Goal: Task Accomplishment & Management: Use online tool/utility

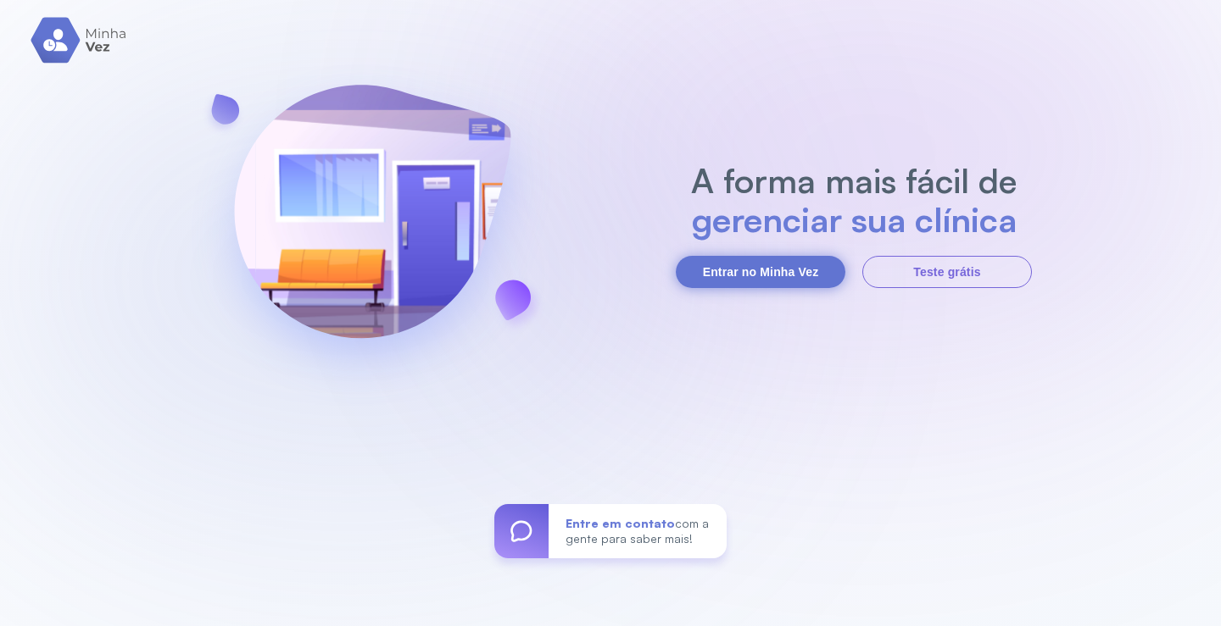
click at [733, 267] on button "Entrar no Minha Vez" at bounding box center [761, 272] width 170 height 32
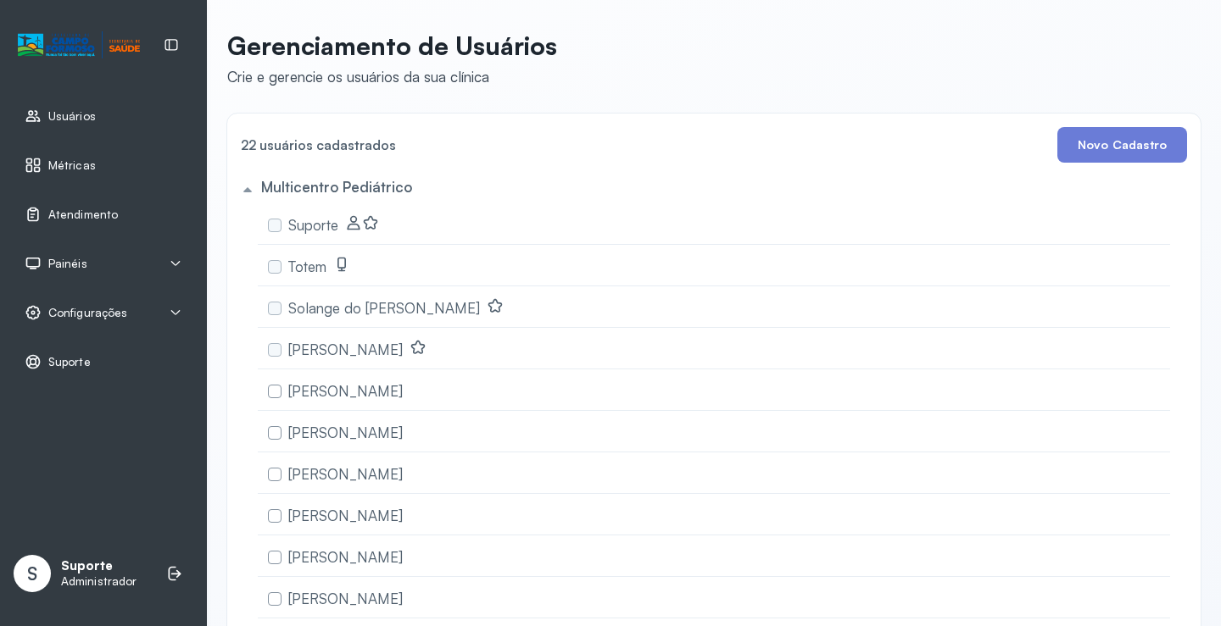
click at [141, 261] on div "Painéis" at bounding box center [104, 263] width 158 height 17
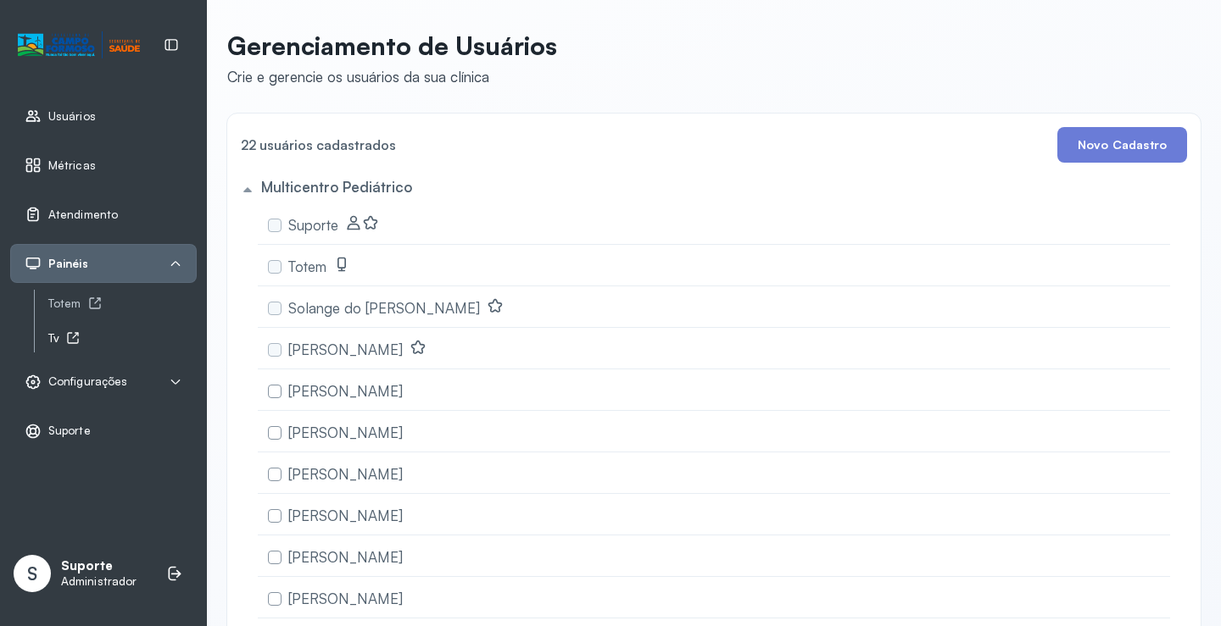
click at [69, 341] on icon at bounding box center [73, 338] width 11 height 11
click at [89, 214] on span "Atendimento" at bounding box center [83, 215] width 70 height 14
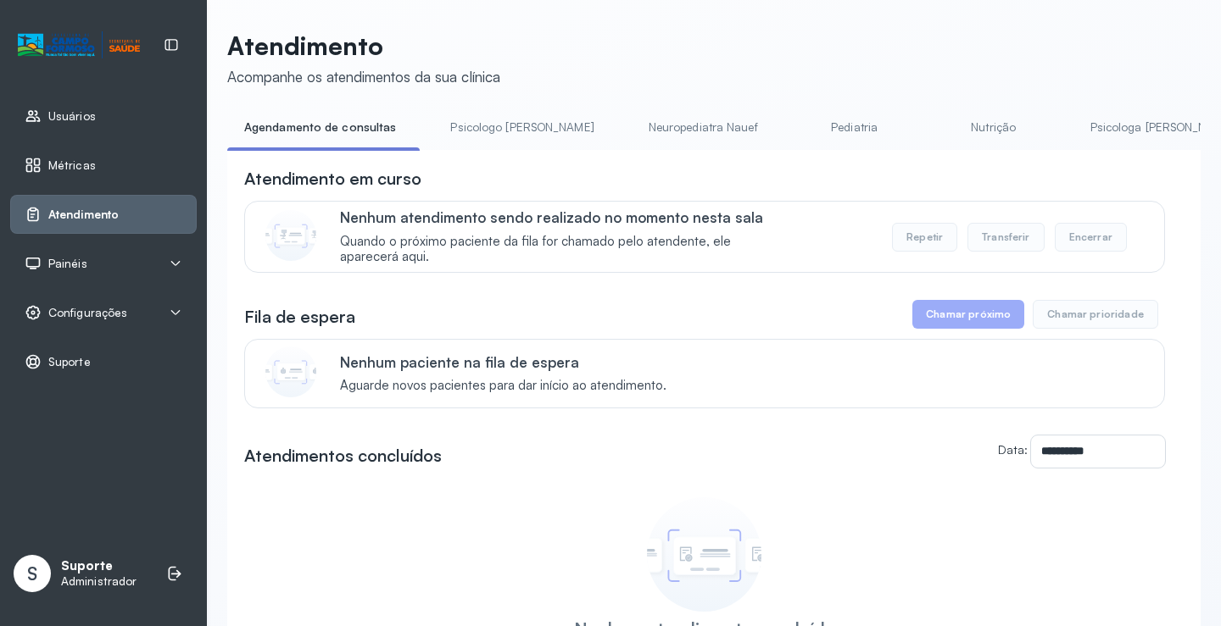
click at [114, 259] on div "Painéis" at bounding box center [104, 263] width 158 height 17
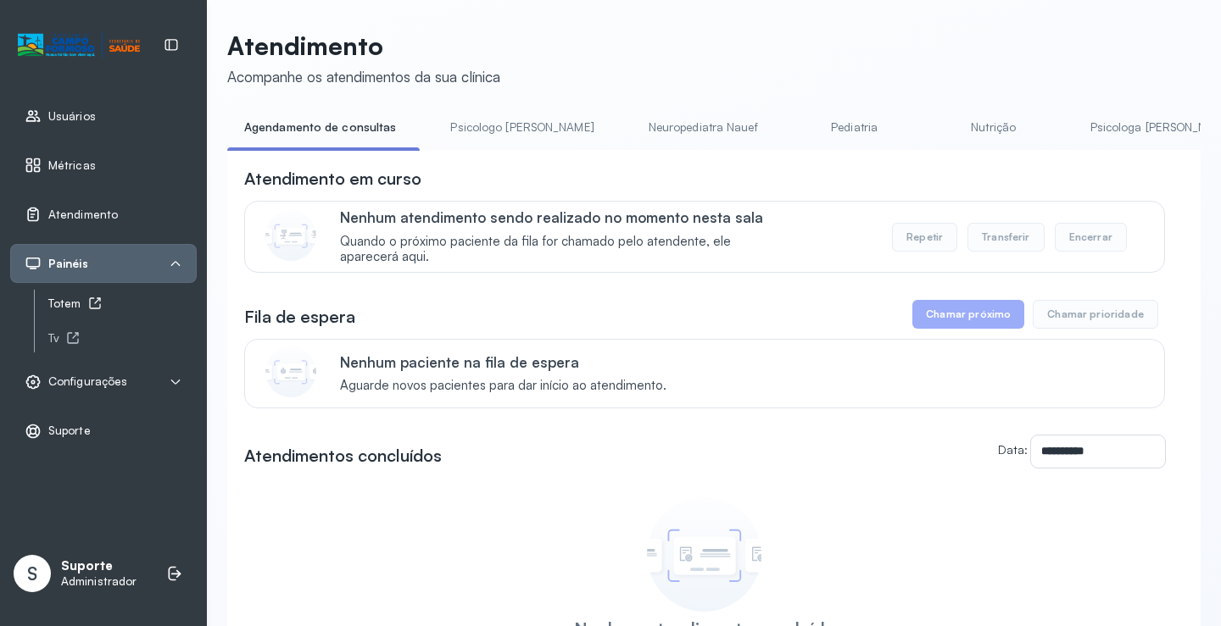
click at [88, 299] on icon at bounding box center [95, 304] width 14 height 14
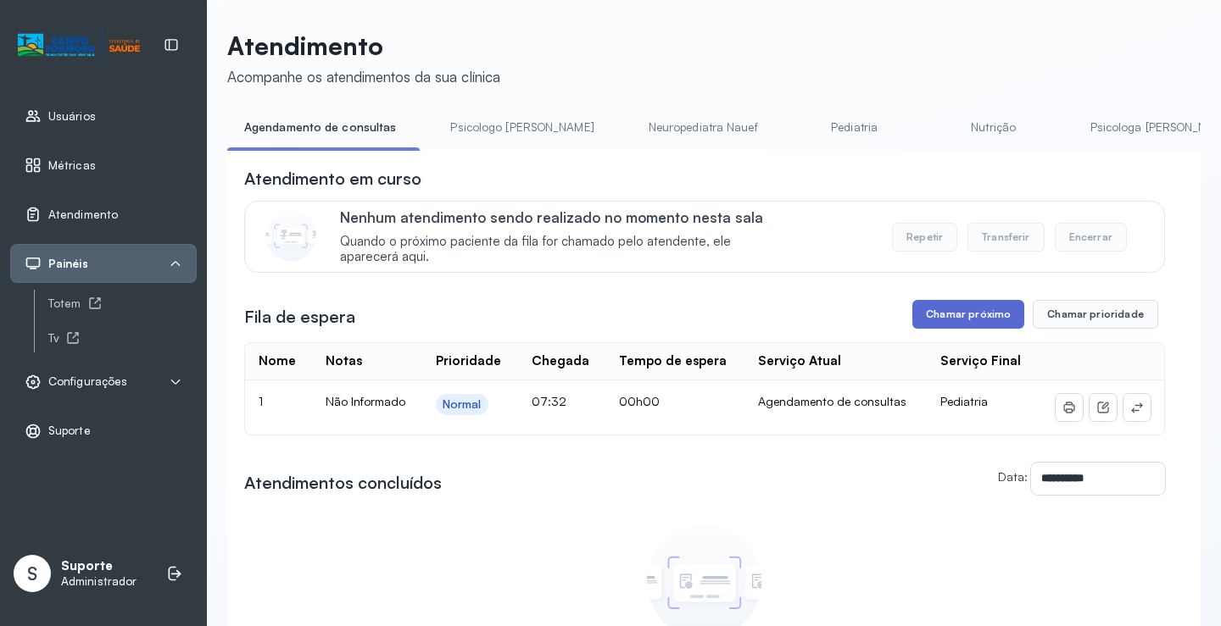
click at [965, 329] on button "Chamar próximo" at bounding box center [968, 314] width 112 height 29
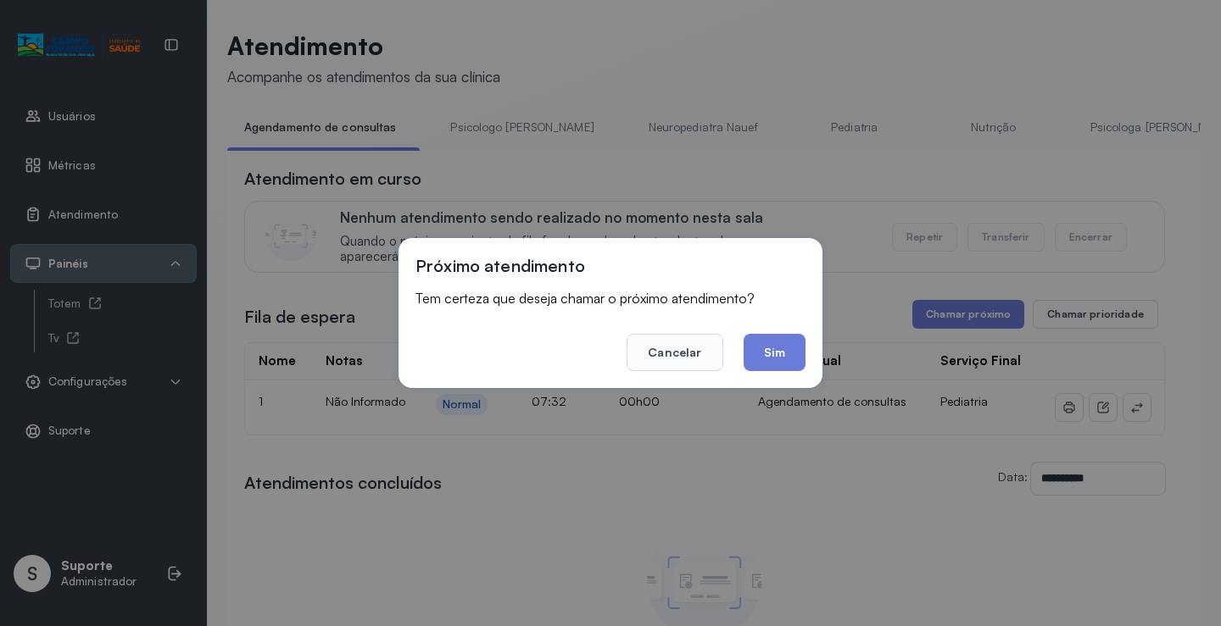
drag, startPoint x: 822, startPoint y: 385, endPoint x: 792, endPoint y: 363, distance: 37.6
click at [810, 377] on div "Próximo atendimento Tem certeza que deseja chamar o próximo atendimento? Cancel…" at bounding box center [610, 313] width 1221 height 626
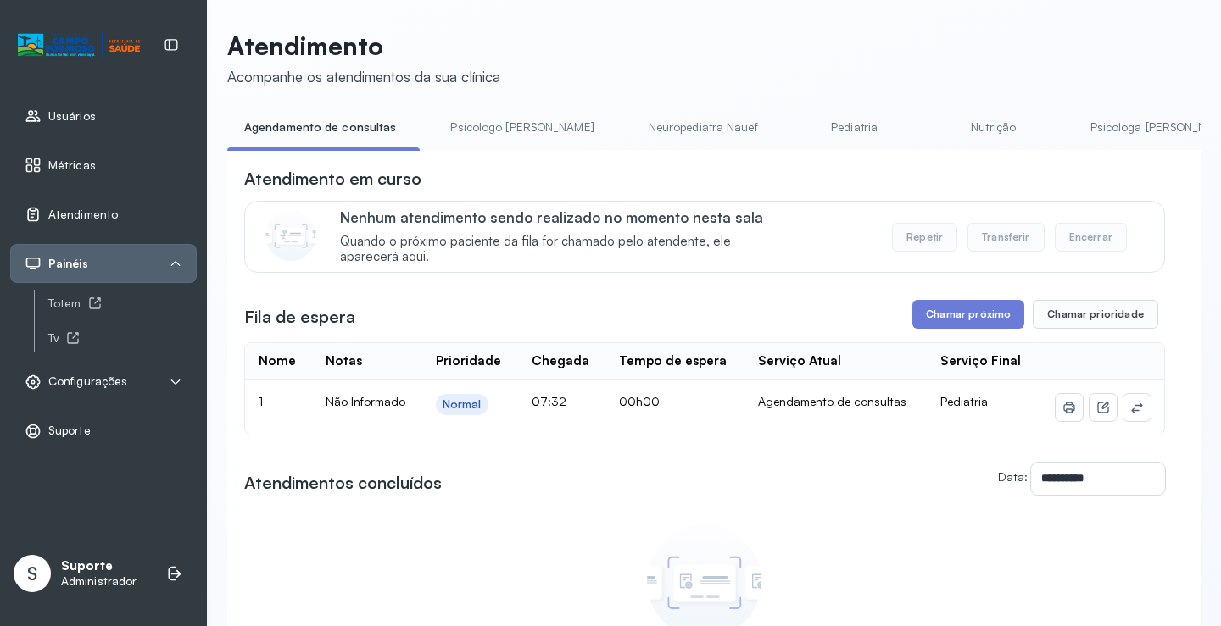
click at [791, 363] on div "Serviço Atual" at bounding box center [799, 362] width 83 height 16
click at [955, 316] on button "Chamar próximo" at bounding box center [968, 314] width 112 height 29
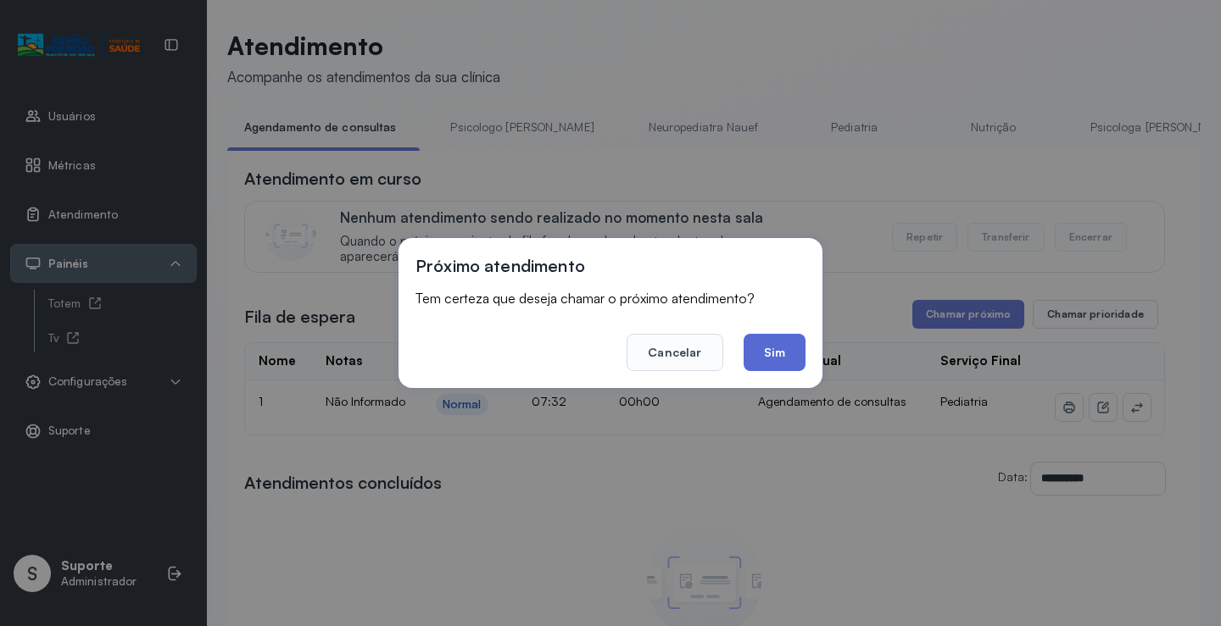
drag, startPoint x: 749, startPoint y: 332, endPoint x: 760, endPoint y: 339, distance: 13.7
click at [749, 337] on footer "Cancelar Sim" at bounding box center [610, 340] width 390 height 61
click at [761, 339] on button "Sim" at bounding box center [774, 352] width 62 height 37
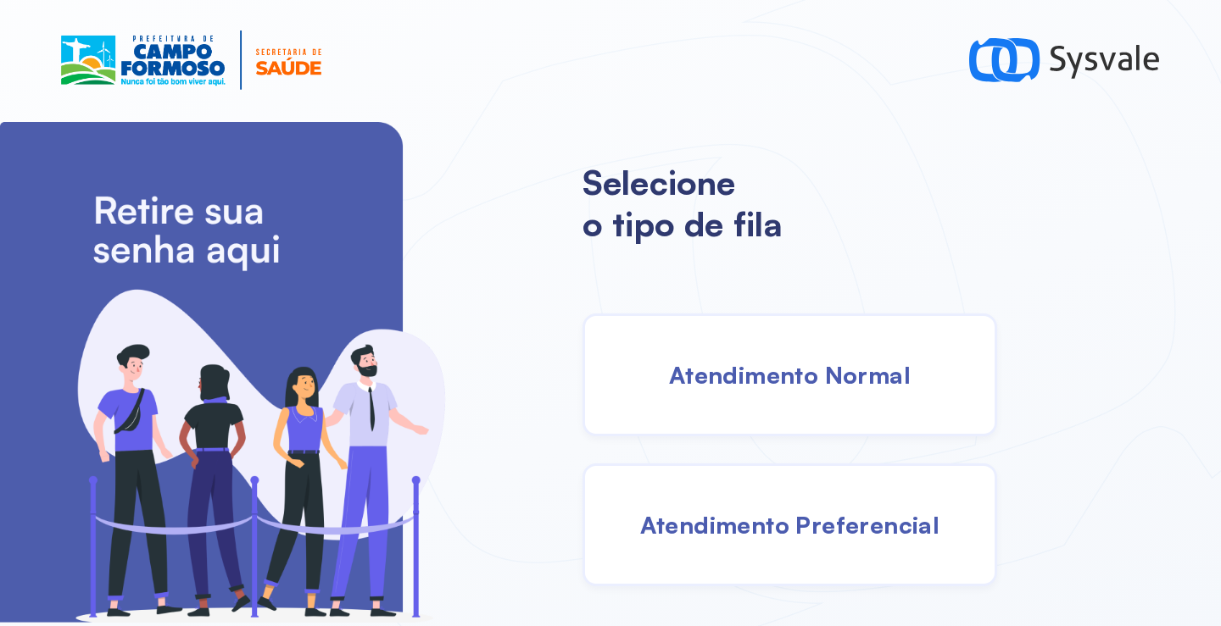
click at [750, 365] on span "Atendimento Normal" at bounding box center [790, 375] width 242 height 30
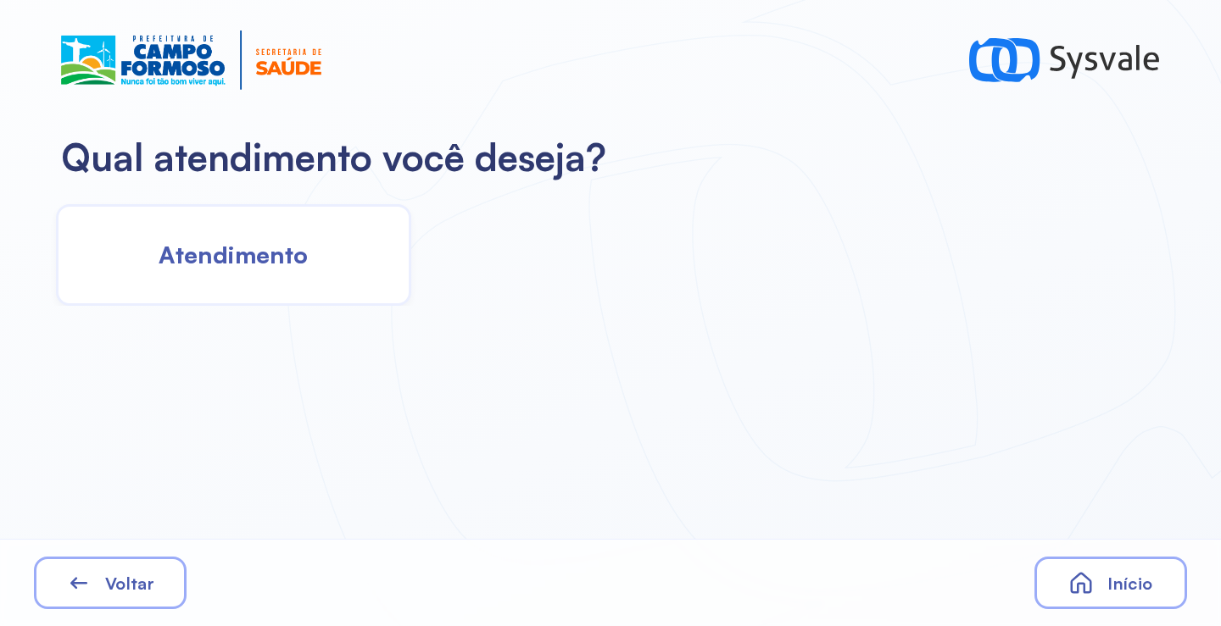
click at [231, 229] on div "Atendimento" at bounding box center [233, 255] width 355 height 102
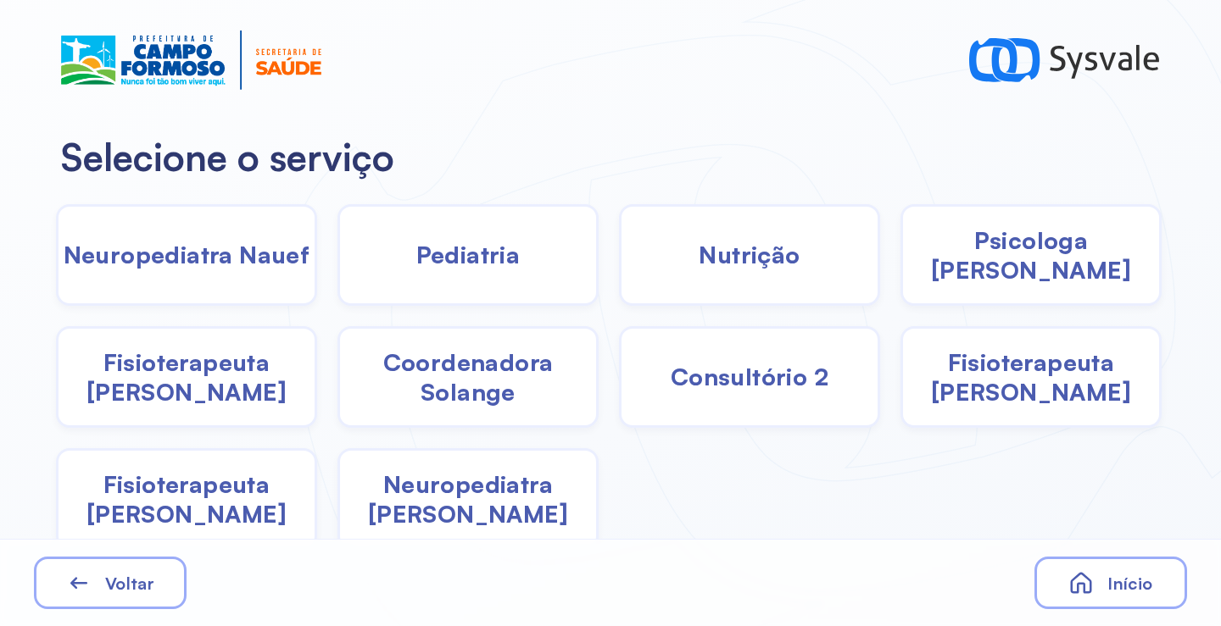
click at [493, 266] on span "Pediatria" at bounding box center [468, 255] width 104 height 30
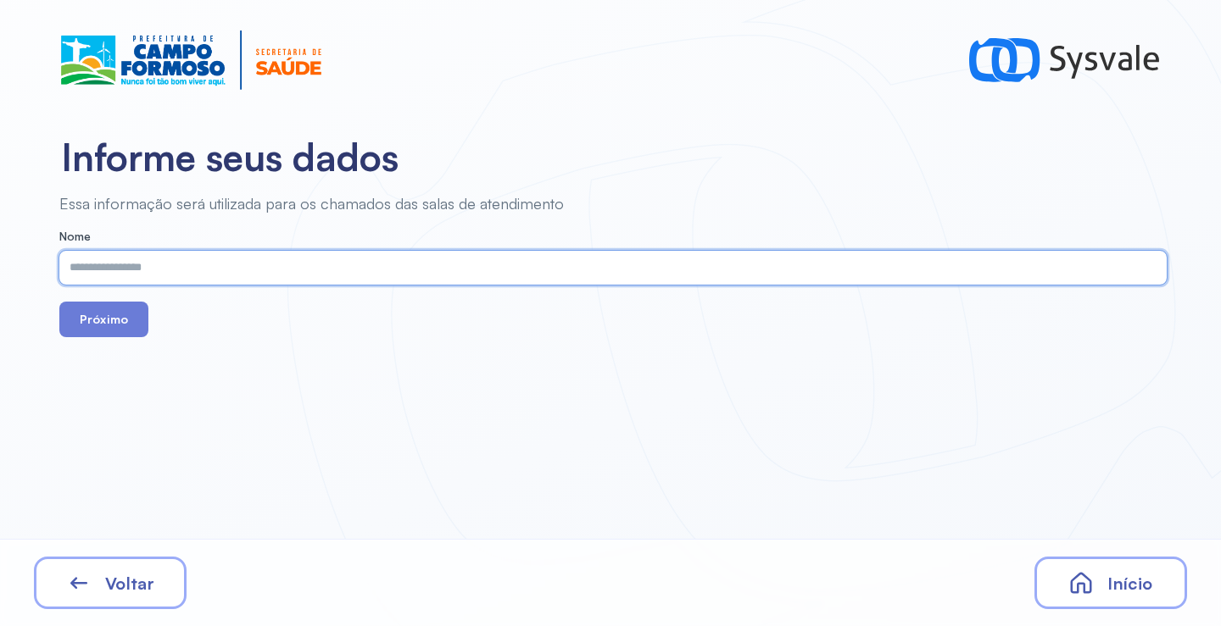
click at [493, 266] on input "text" at bounding box center [609, 268] width 1100 height 34
type input "*"
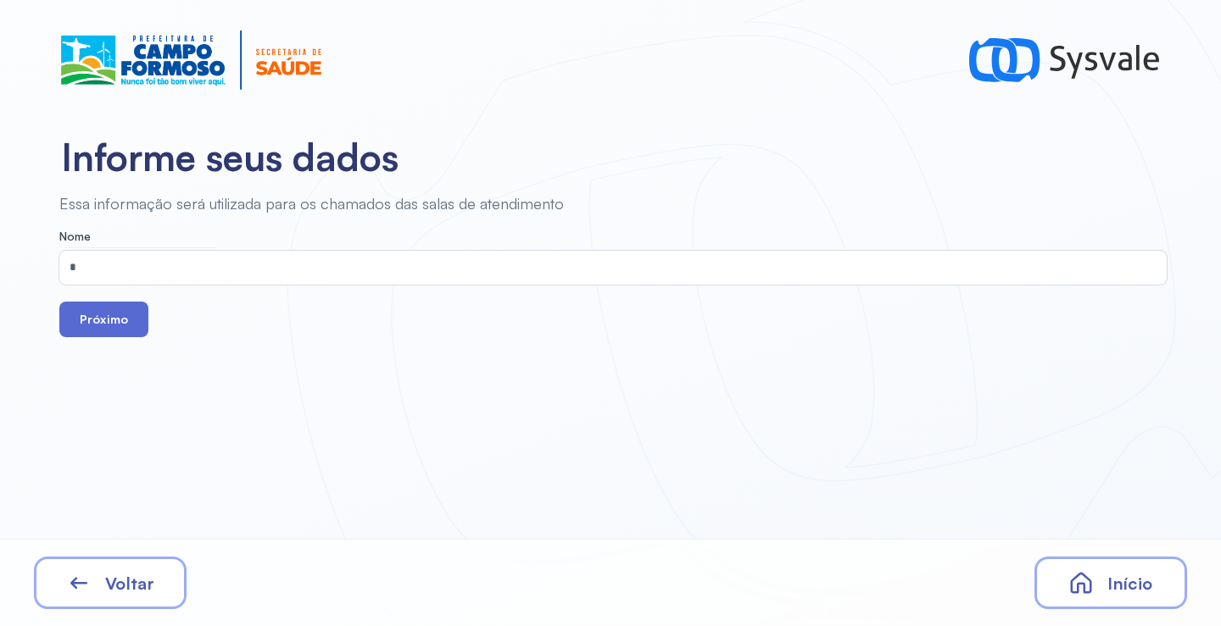
click at [107, 332] on button "Próximo" at bounding box center [103, 320] width 89 height 36
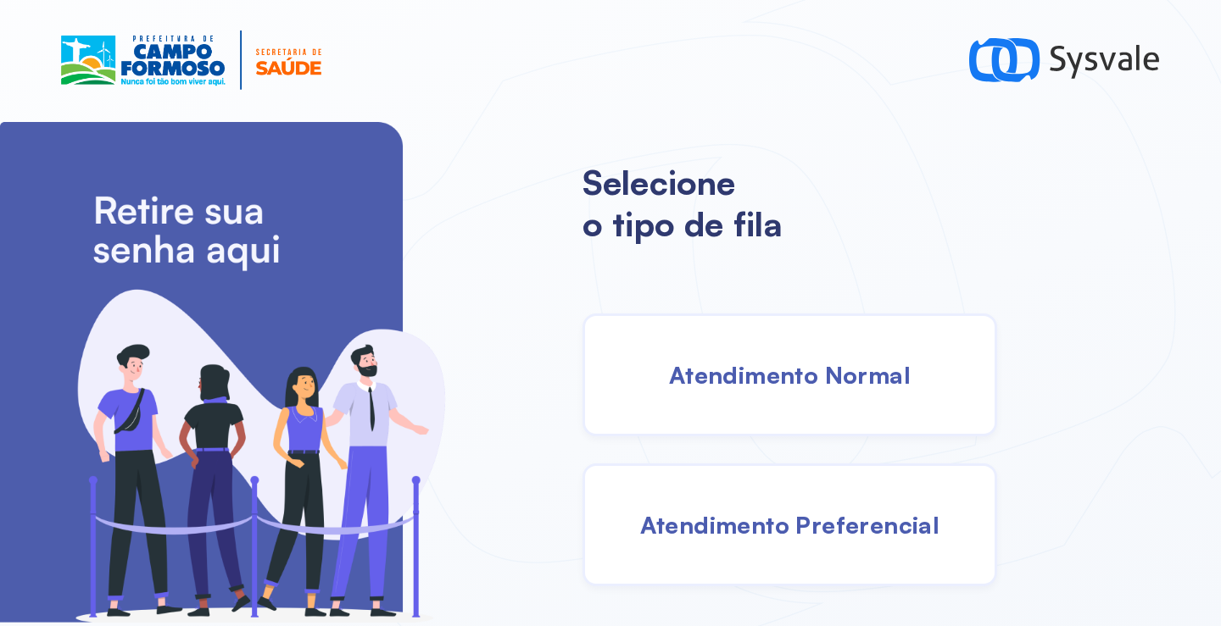
click at [775, 378] on span "Atendimento Normal" at bounding box center [790, 375] width 242 height 30
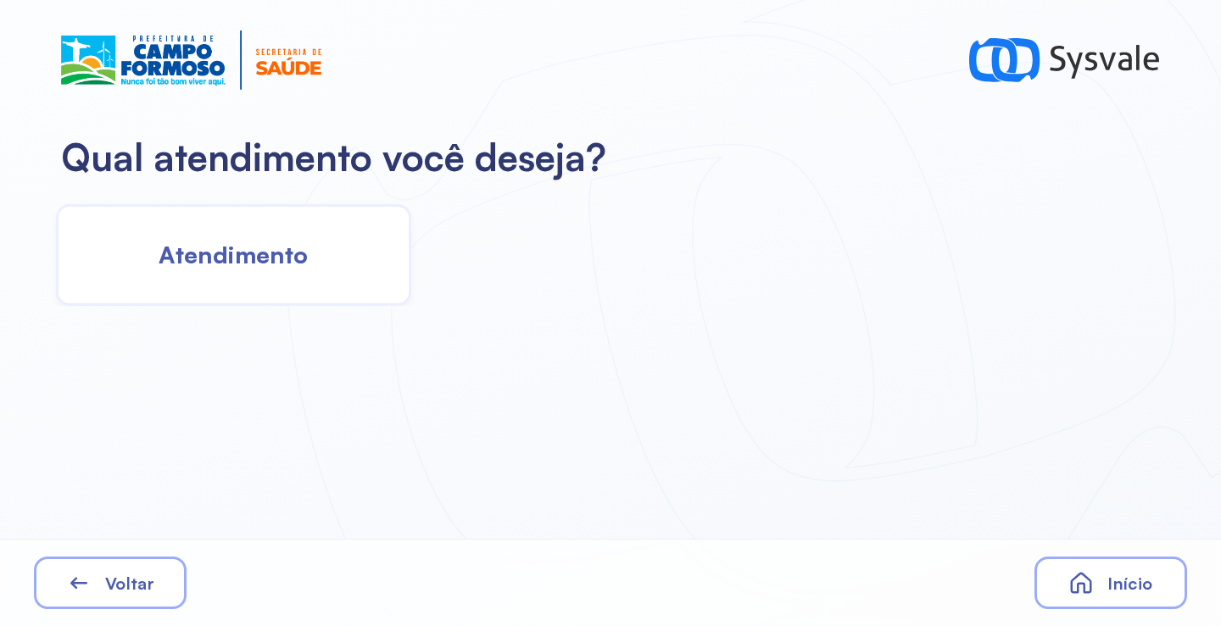
click at [293, 262] on span "Atendimento" at bounding box center [233, 255] width 149 height 30
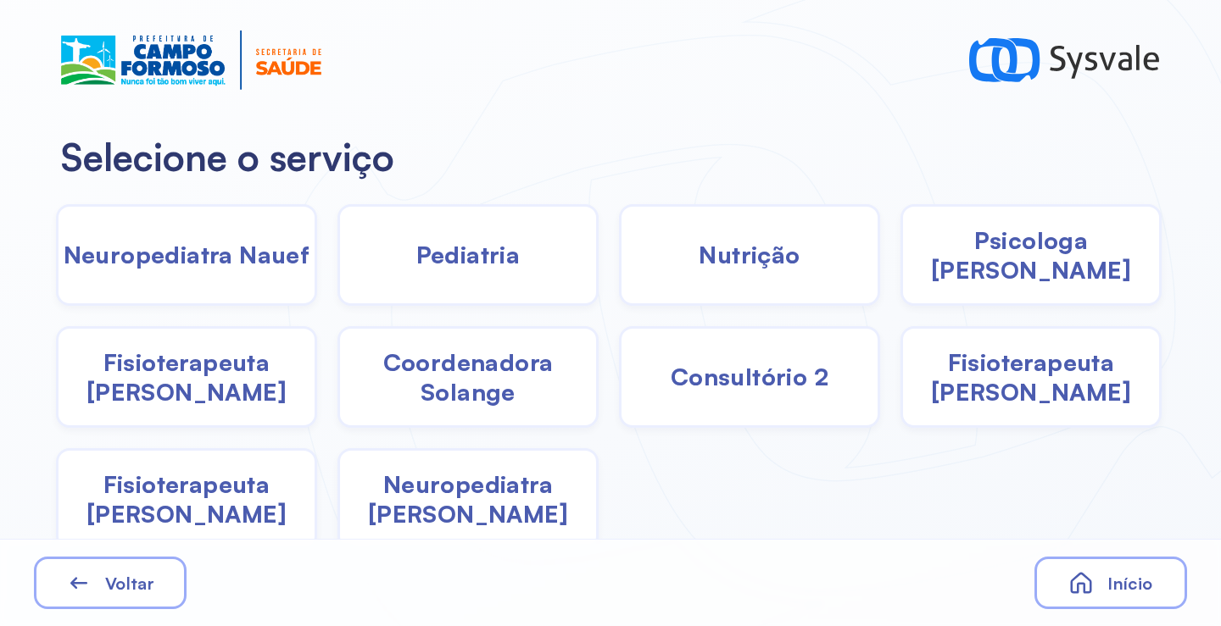
click at [981, 404] on span "Fisioterapeuta [PERSON_NAME]" at bounding box center [1031, 377] width 256 height 59
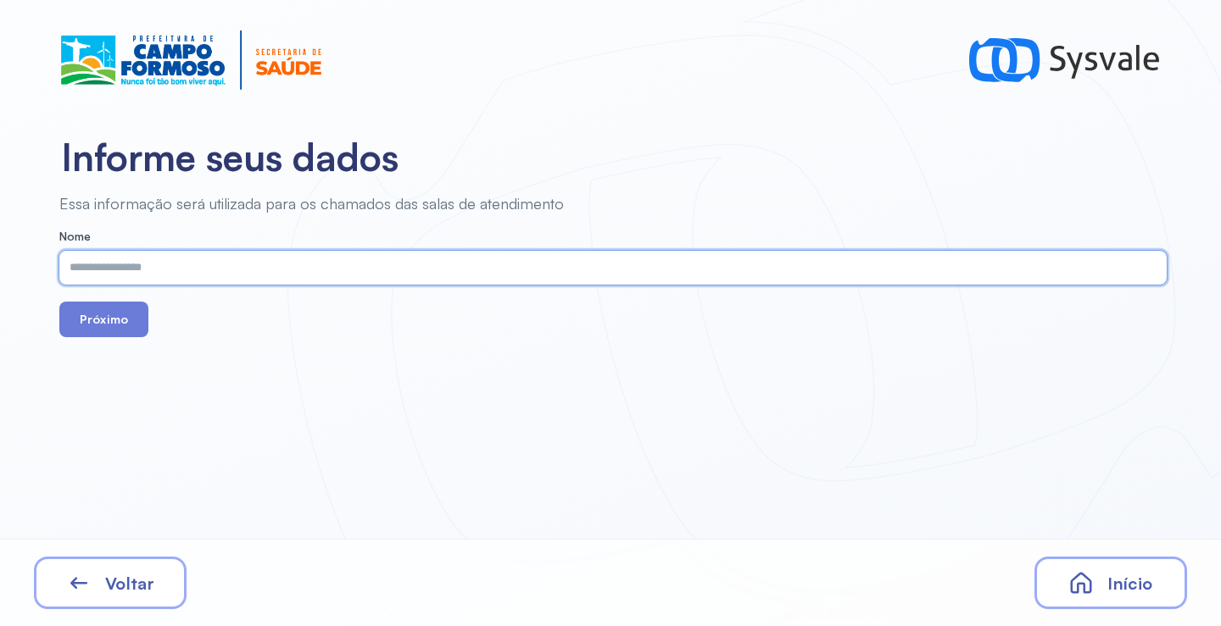
paste input "**********"
type input "**********"
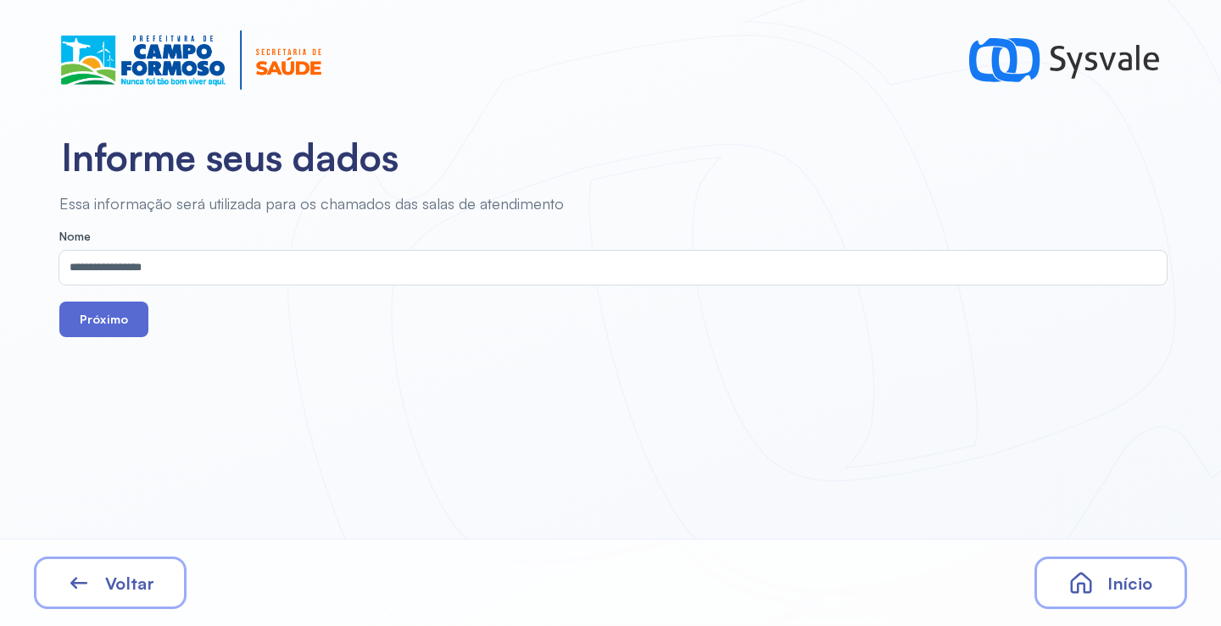
click at [112, 325] on button "Próximo" at bounding box center [103, 320] width 89 height 36
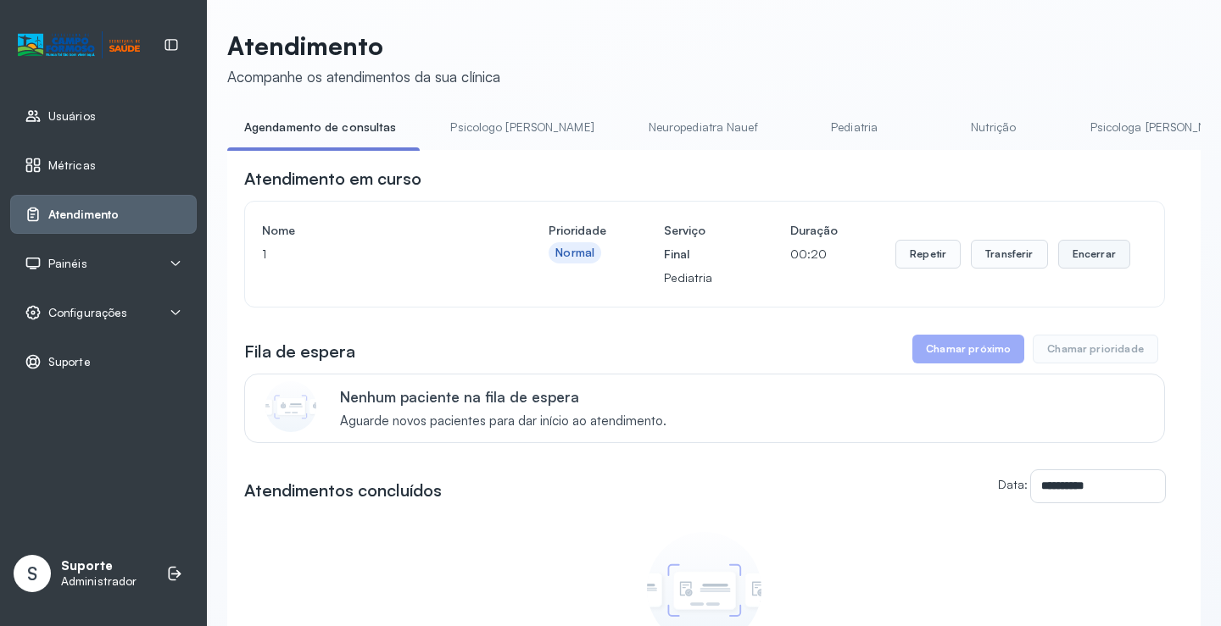
click at [1076, 253] on button "Encerrar" at bounding box center [1094, 254] width 72 height 29
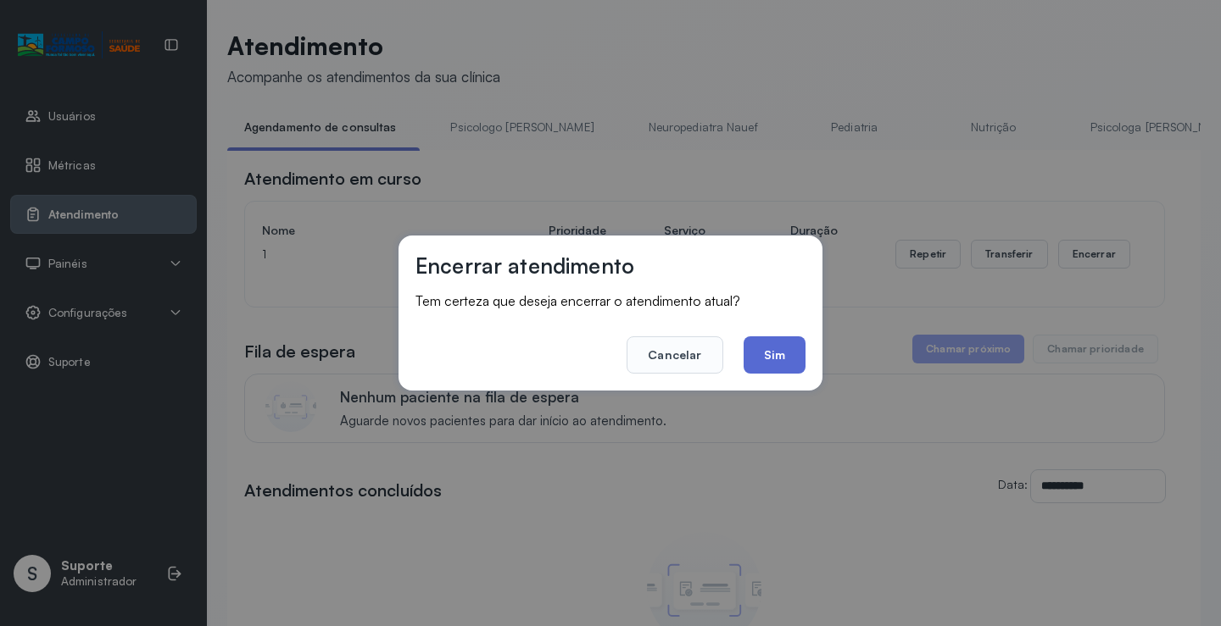
drag, startPoint x: 777, startPoint y: 383, endPoint x: 782, endPoint y: 344, distance: 39.3
click at [778, 379] on div "Encerrar atendimento Tem certeza que deseja encerrar o atendimento atual? Cance…" at bounding box center [610, 313] width 424 height 155
click at [782, 344] on button "Sim" at bounding box center [774, 355] width 62 height 37
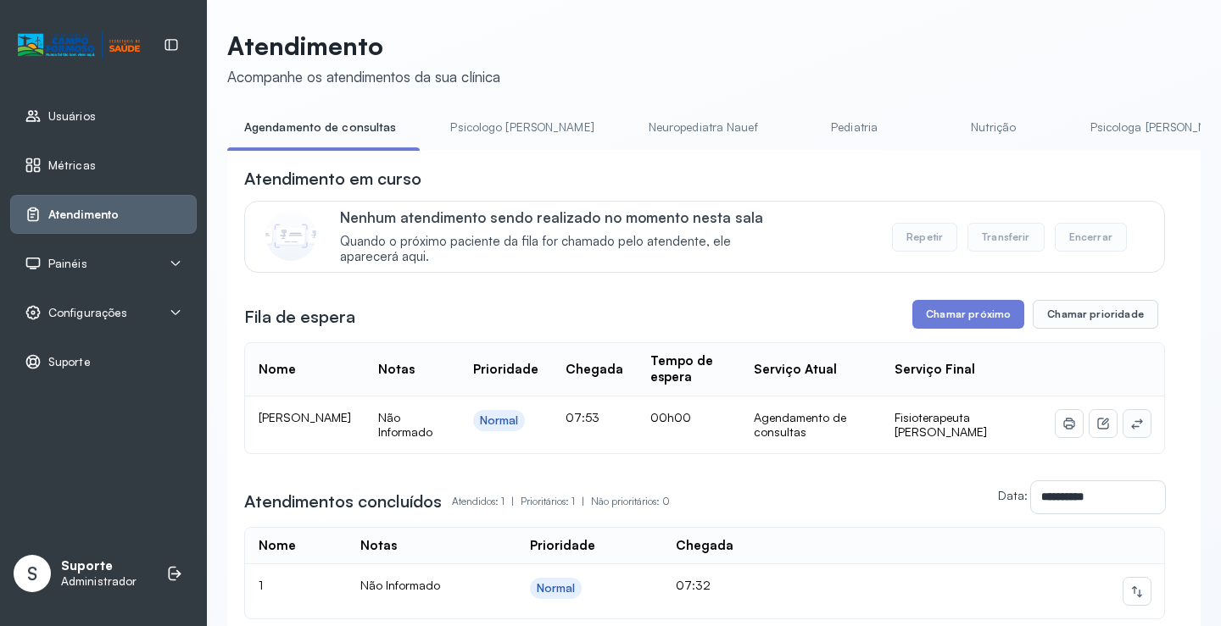
drag, startPoint x: 1104, startPoint y: 431, endPoint x: 1118, endPoint y: 436, distance: 15.3
click at [1116, 436] on div at bounding box center [1102, 423] width 95 height 27
click at [1131, 429] on icon at bounding box center [1136, 424] width 11 height 10
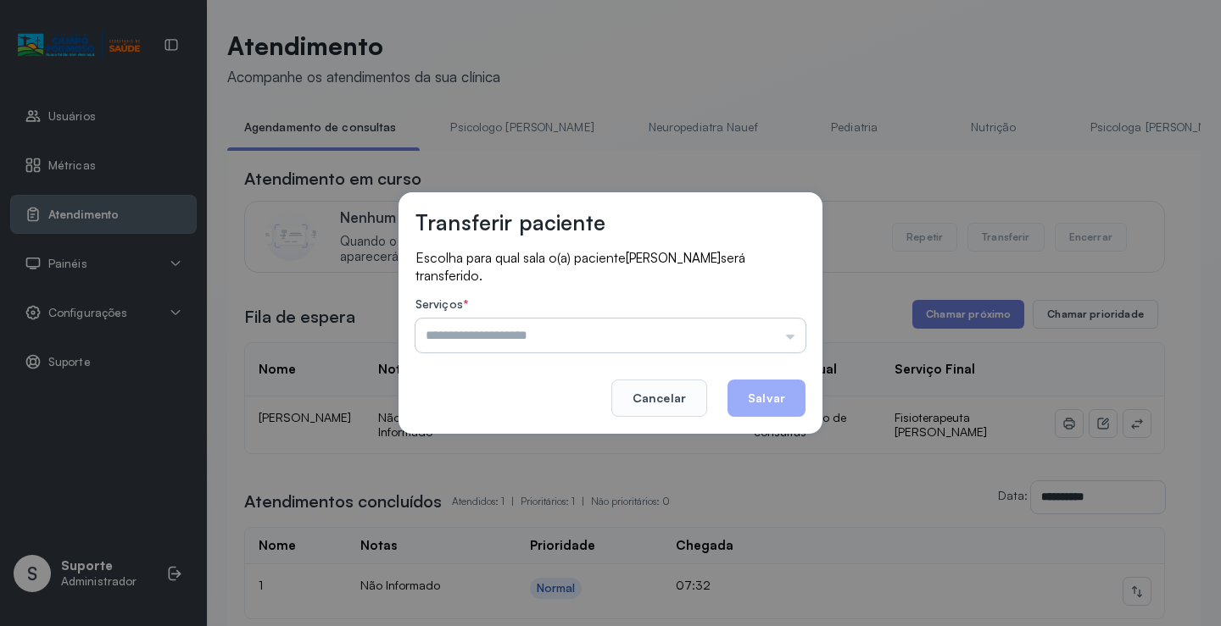
click at [782, 336] on input "text" at bounding box center [610, 336] width 390 height 34
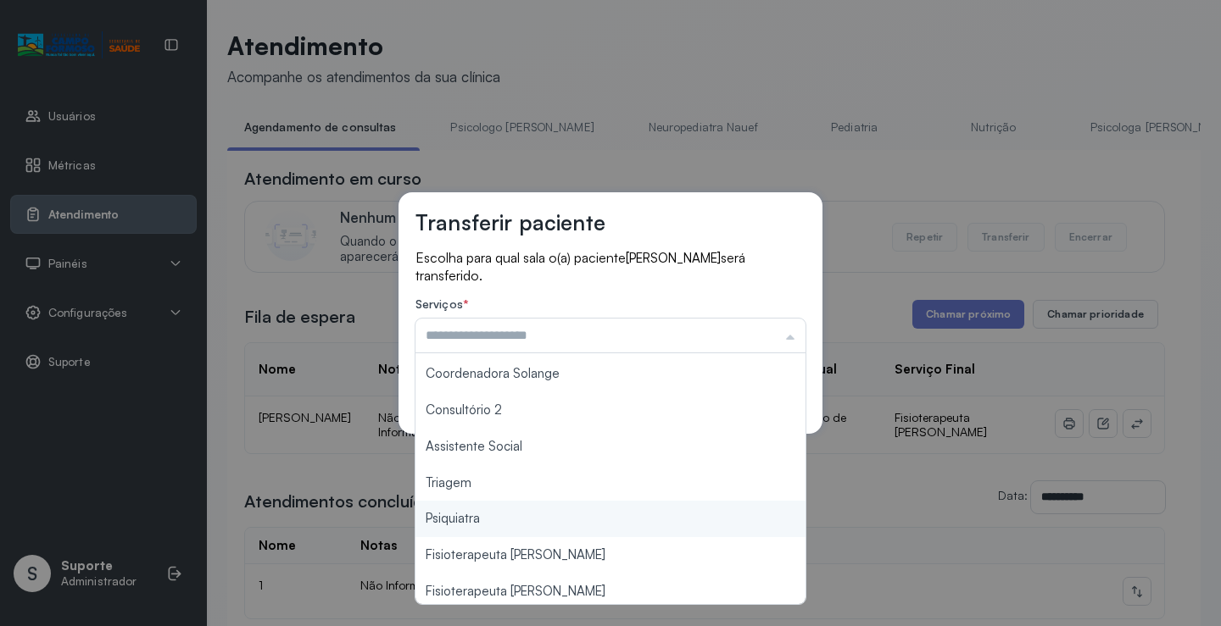
scroll to position [256, 0]
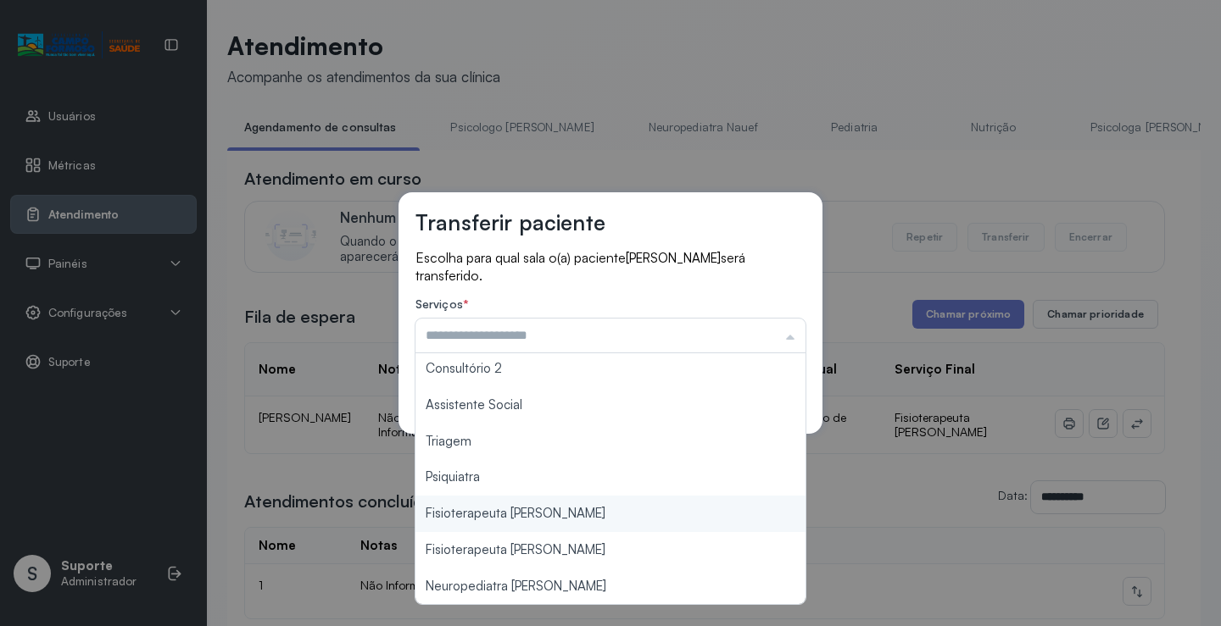
type input "**********"
drag, startPoint x: 582, startPoint y: 513, endPoint x: 725, endPoint y: 453, distance: 155.4
click at [582, 512] on div "**********" at bounding box center [610, 313] width 1221 height 626
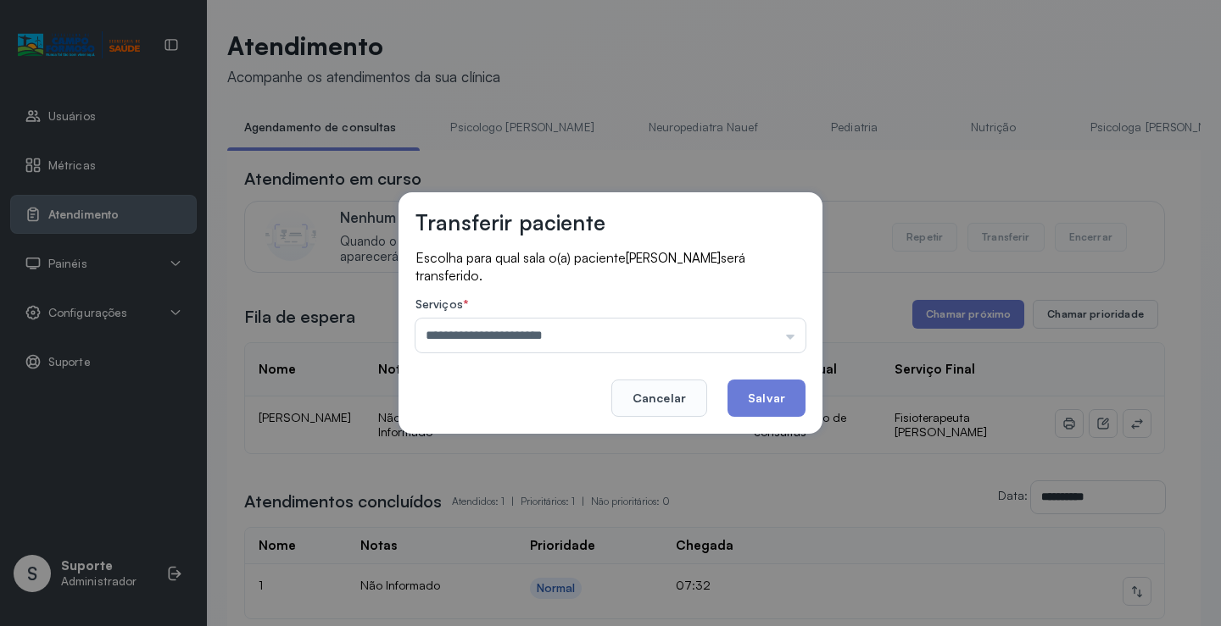
click at [795, 397] on button "Salvar" at bounding box center [766, 398] width 78 height 37
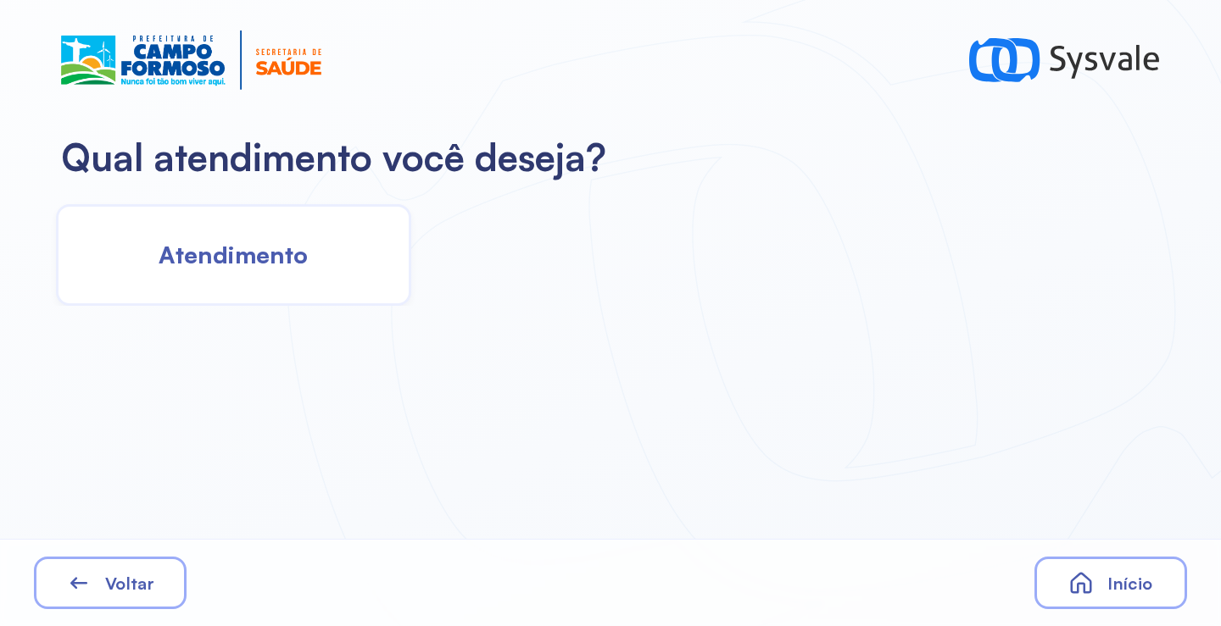
click at [274, 257] on span "Atendimento" at bounding box center [233, 255] width 149 height 30
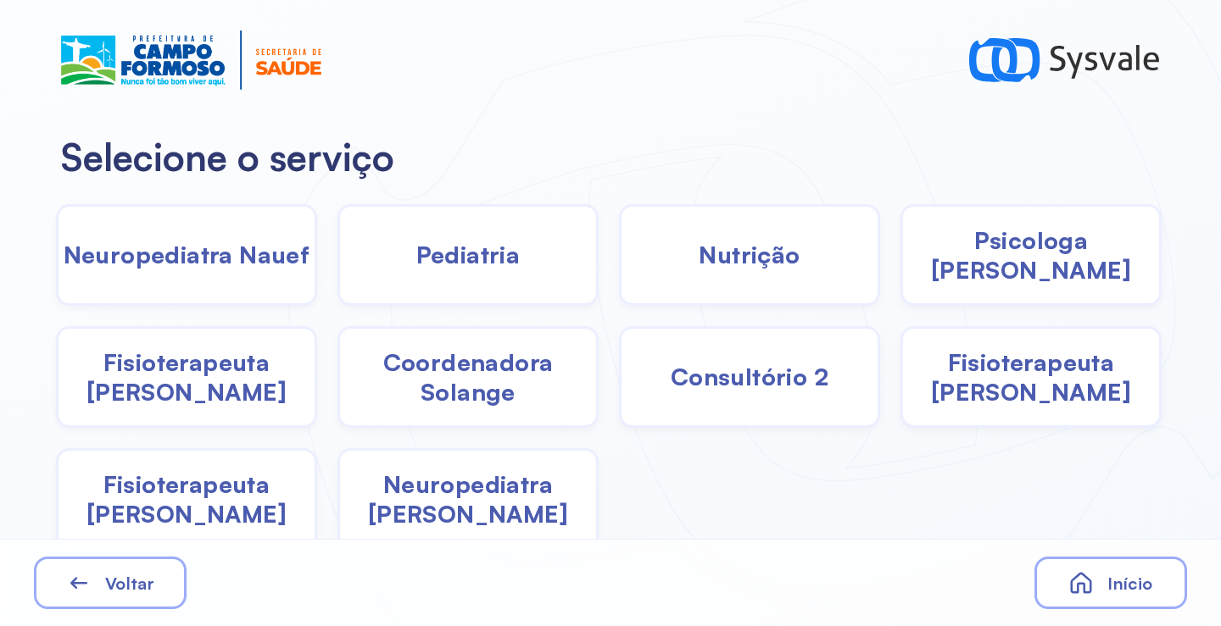
click at [741, 260] on span "Nutrição" at bounding box center [749, 255] width 101 height 30
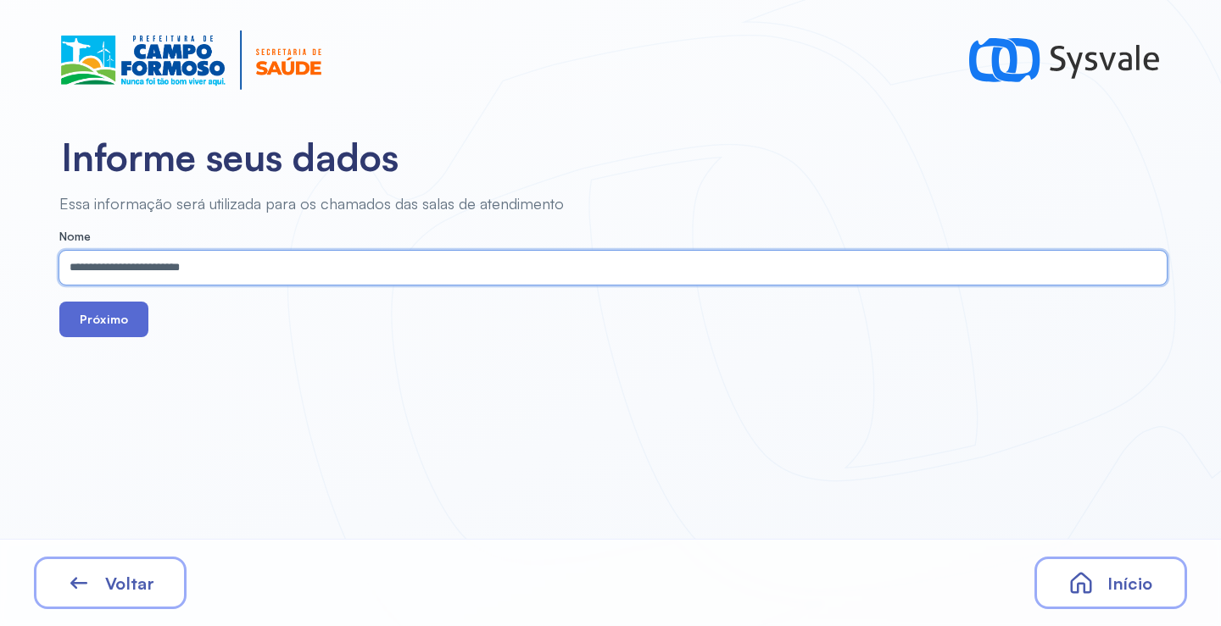
type input "**********"
click at [109, 331] on button "Próximo" at bounding box center [103, 320] width 89 height 36
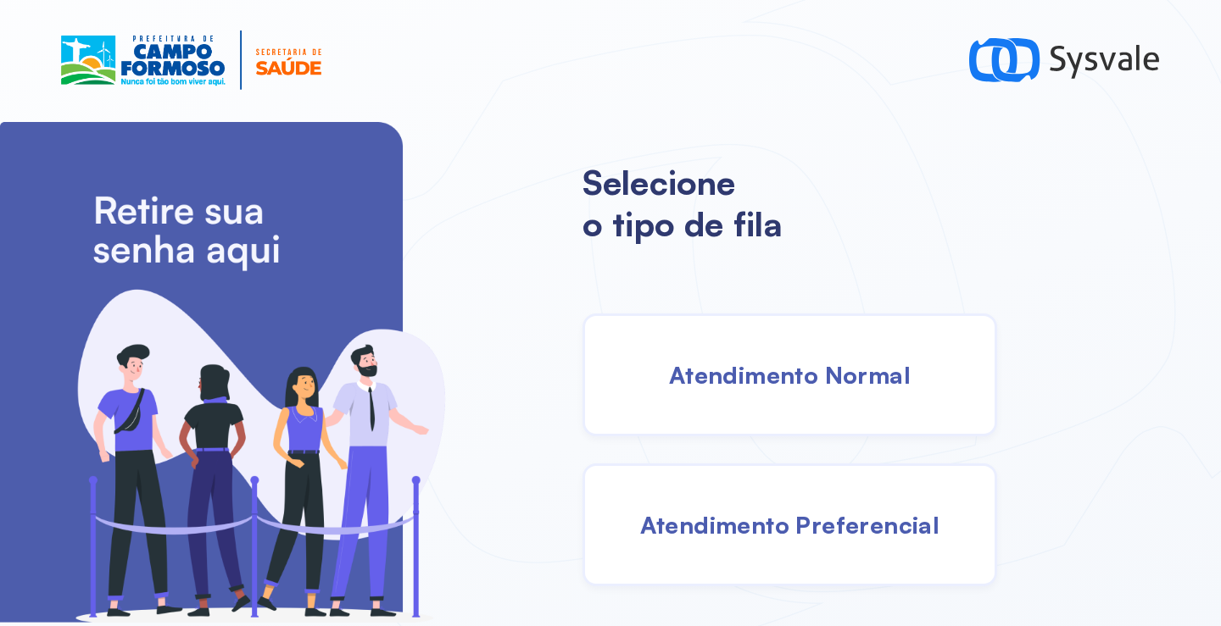
click at [822, 354] on div "Atendimento Normal" at bounding box center [789, 375] width 415 height 123
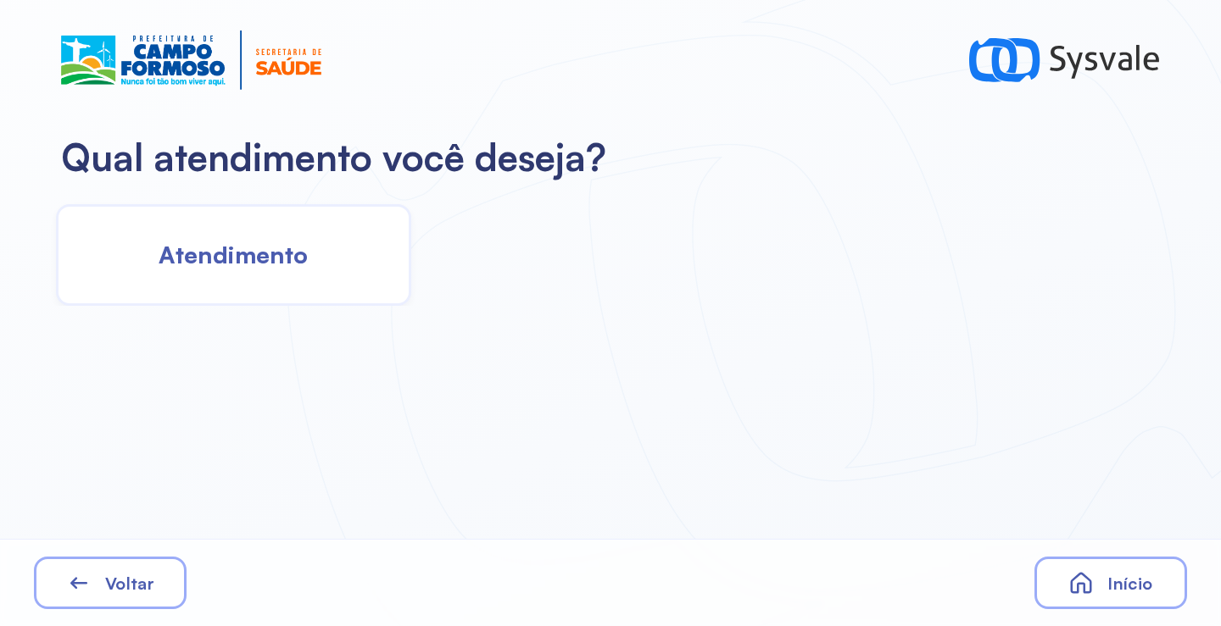
click at [239, 249] on span "Atendimento" at bounding box center [233, 255] width 149 height 30
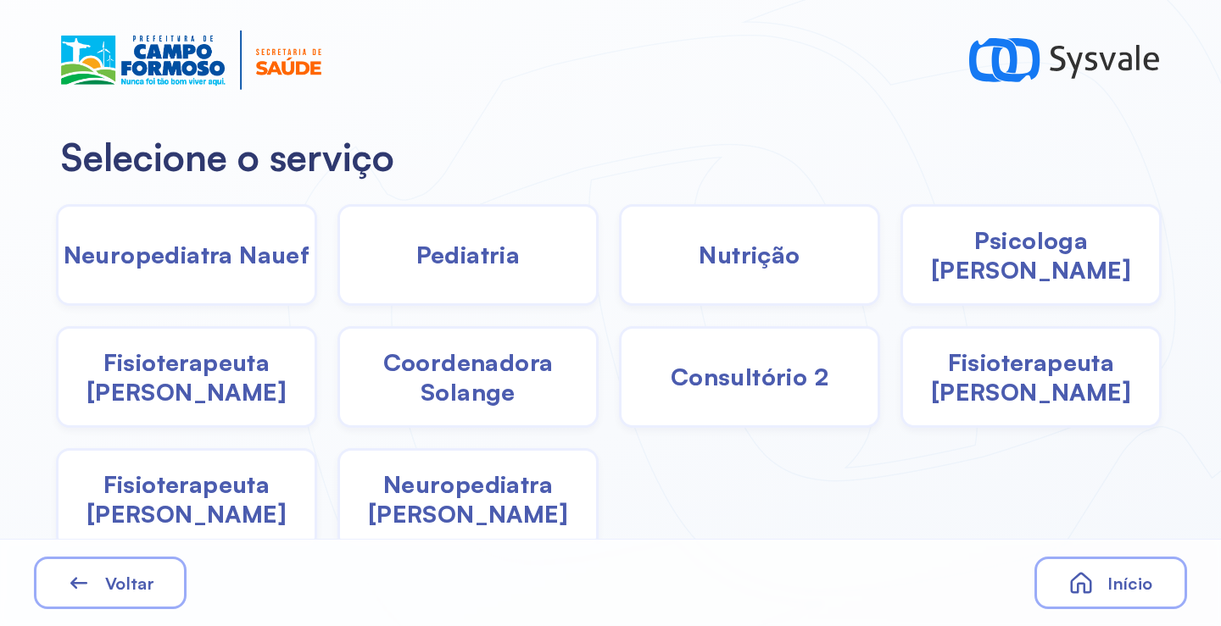
click at [149, 381] on span "Fisioterapeuta [PERSON_NAME]" at bounding box center [186, 377] width 256 height 59
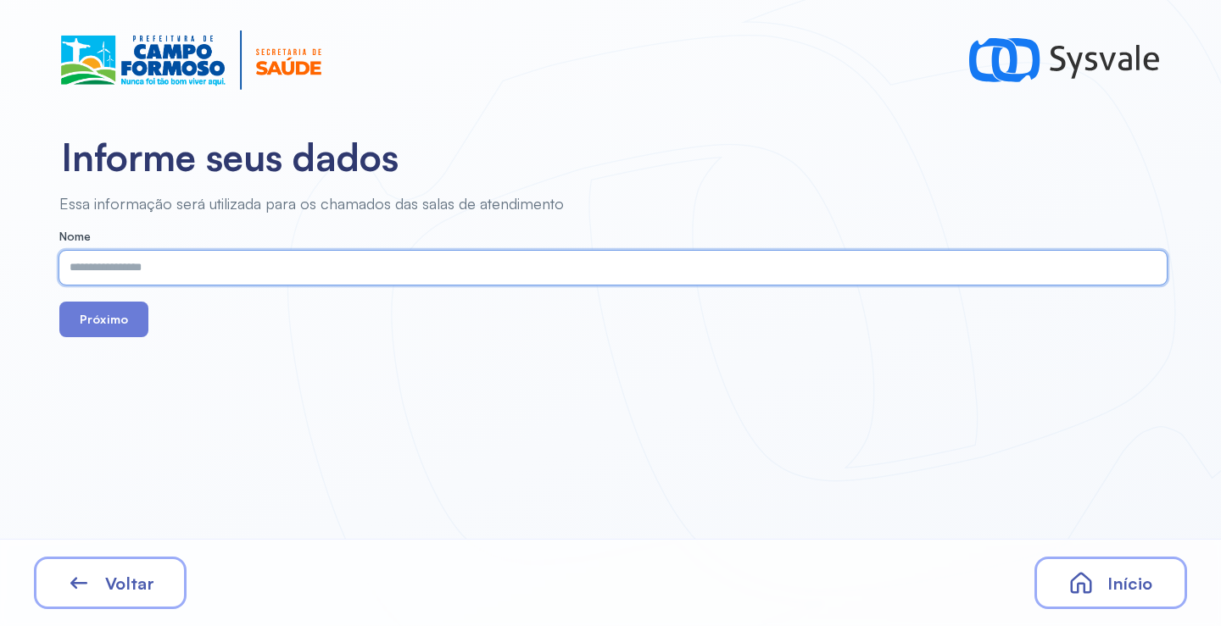
paste input "**********"
type input "**********"
click at [113, 326] on button "Próximo" at bounding box center [103, 320] width 89 height 36
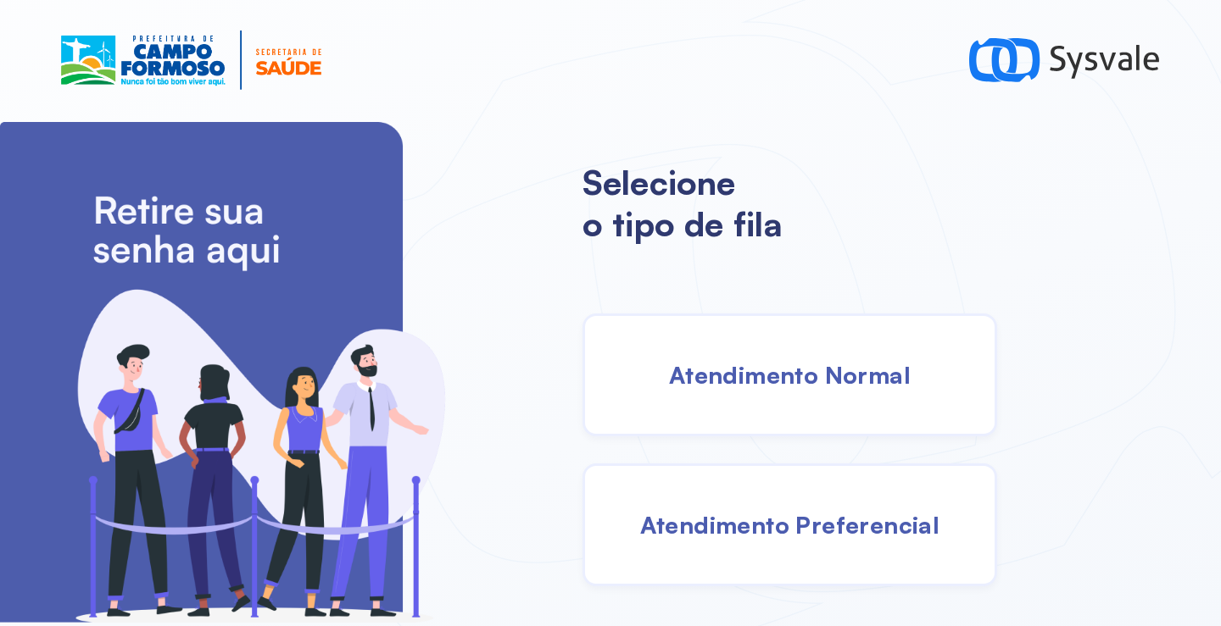
click at [813, 391] on div "Atendimento Normal" at bounding box center [789, 375] width 415 height 123
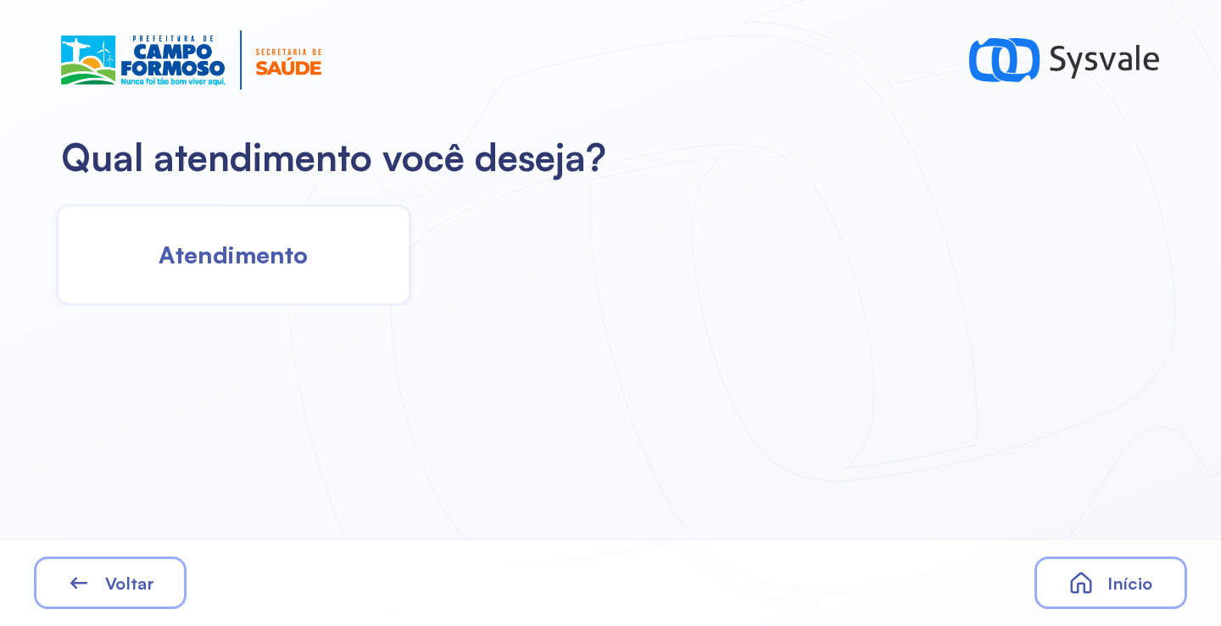
click at [273, 262] on span "Atendimento" at bounding box center [233, 255] width 149 height 30
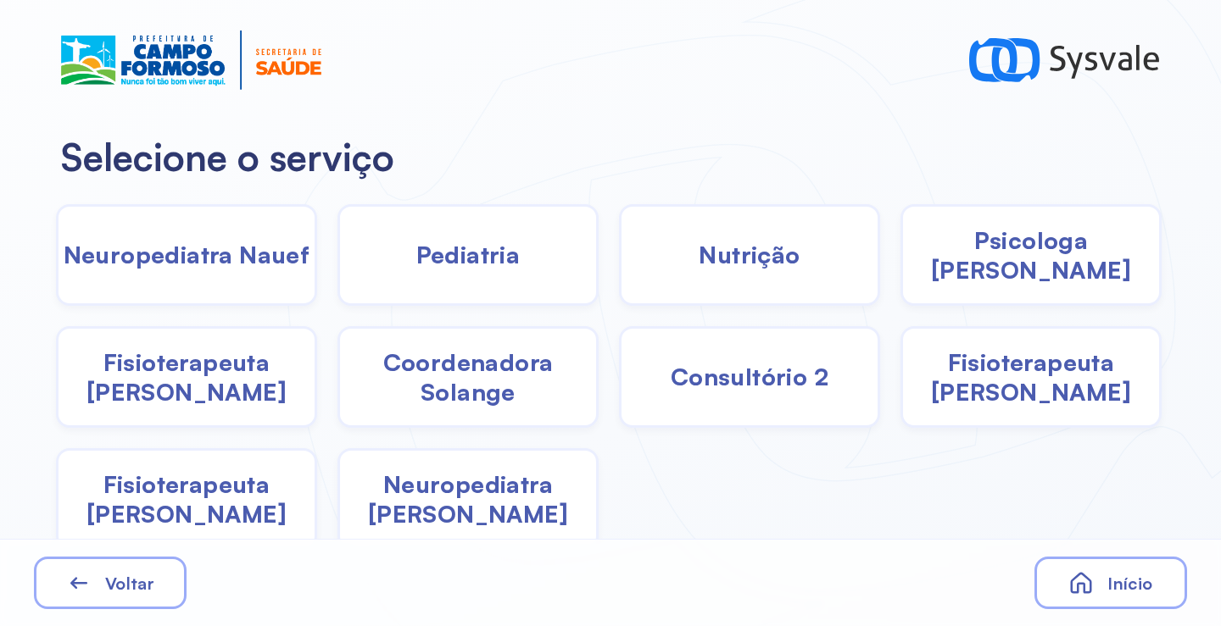
click at [732, 260] on span "Nutrição" at bounding box center [749, 255] width 101 height 30
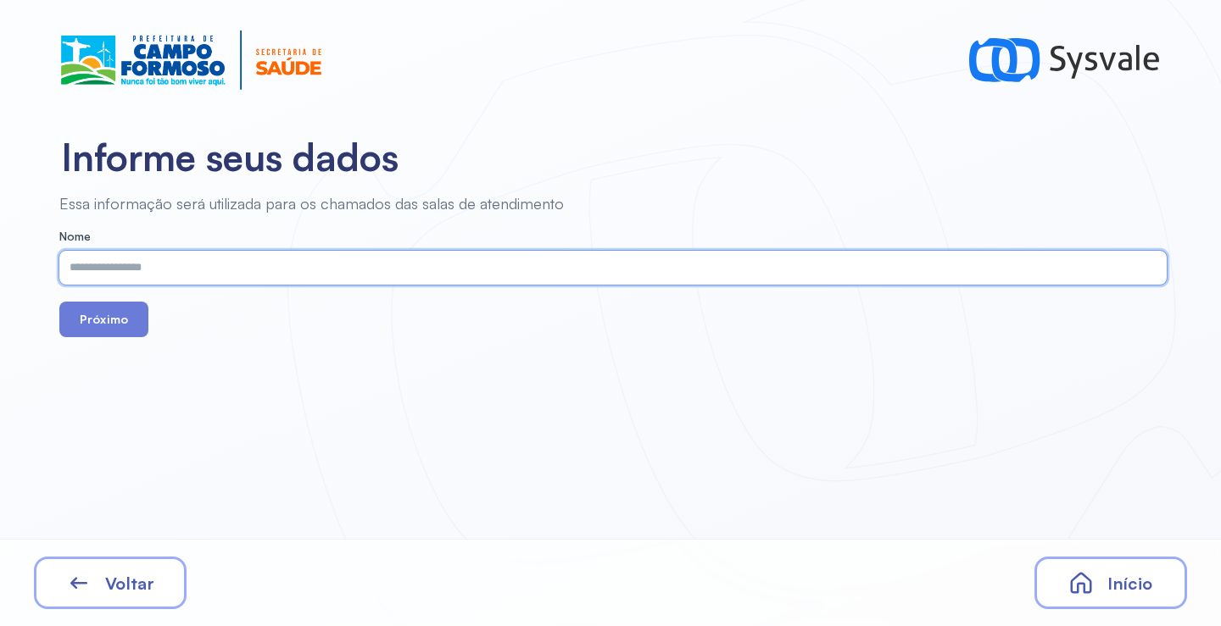
paste input "**********"
type input "**********"
click at [99, 324] on button "Próximo" at bounding box center [103, 320] width 89 height 36
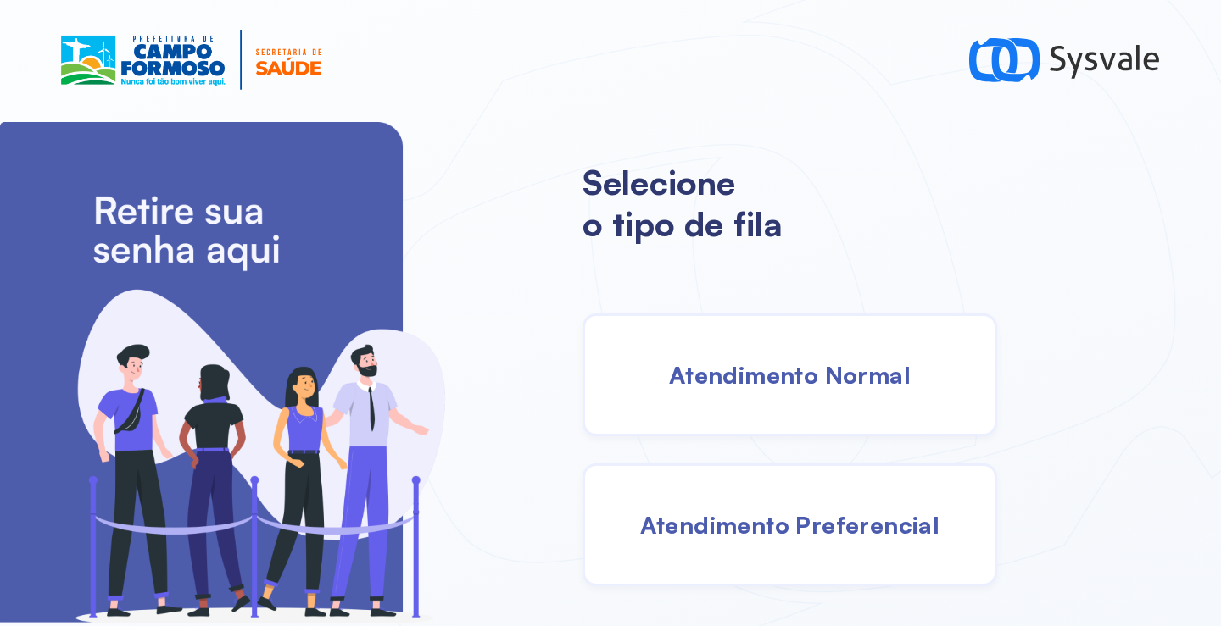
click at [809, 368] on span "Atendimento Normal" at bounding box center [790, 375] width 242 height 30
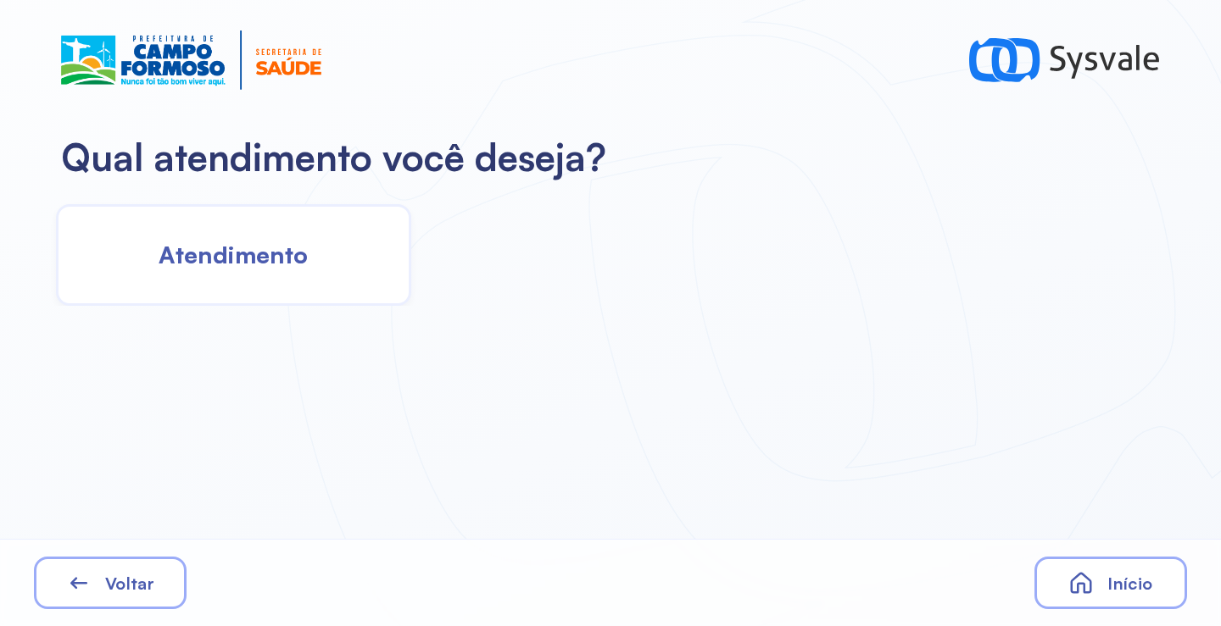
click at [237, 289] on div "Atendimento" at bounding box center [233, 255] width 355 height 102
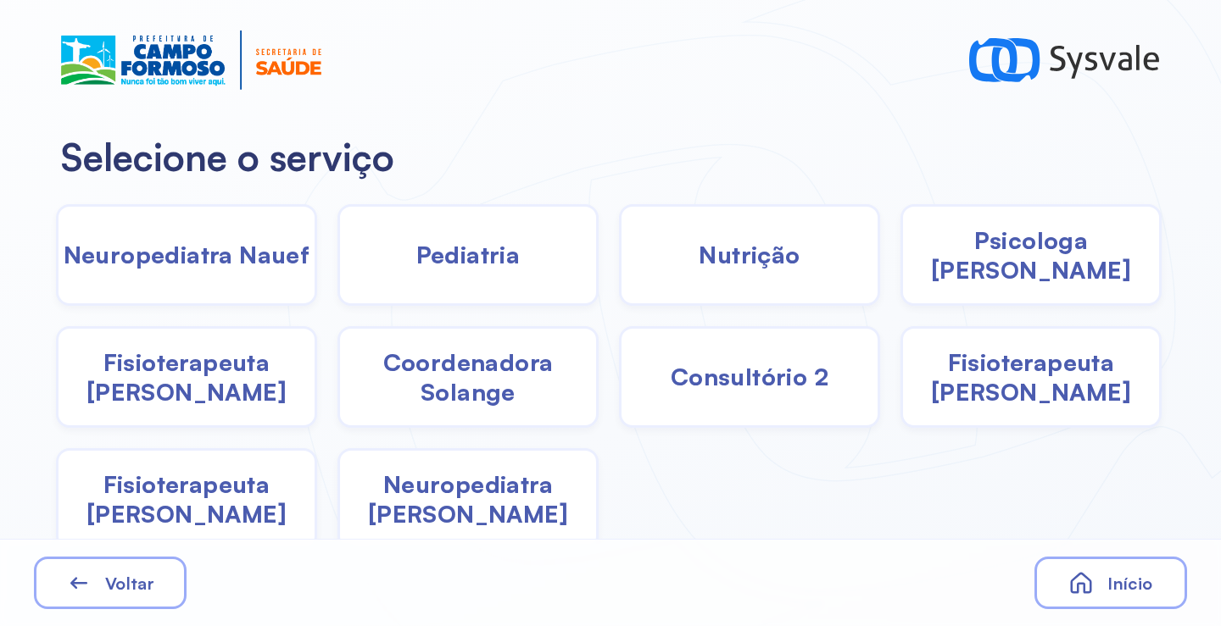
click at [478, 287] on div "Pediatria" at bounding box center [467, 255] width 261 height 102
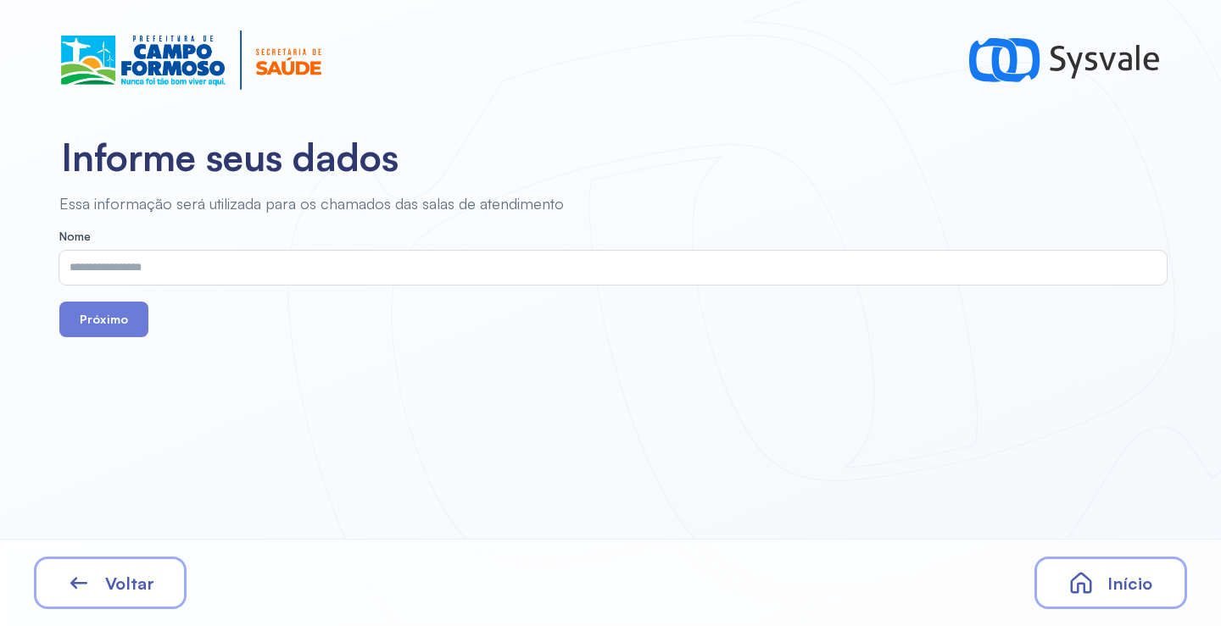
click at [159, 576] on div "Voltar" at bounding box center [110, 583] width 153 height 53
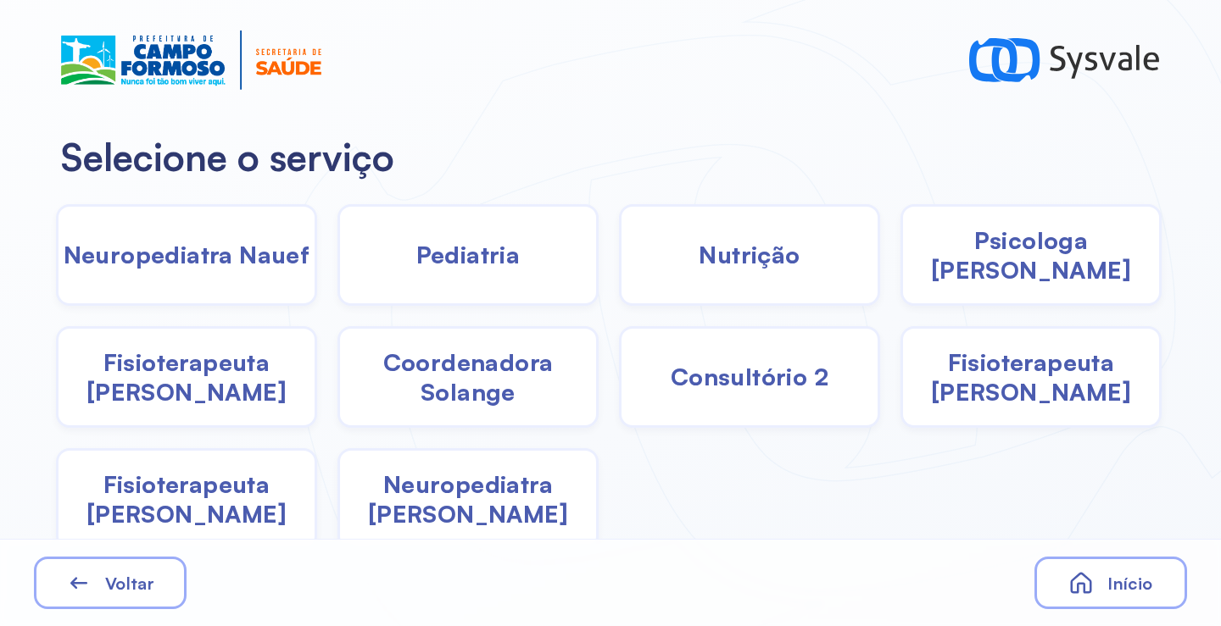
click at [737, 264] on span "Nutrição" at bounding box center [749, 255] width 101 height 30
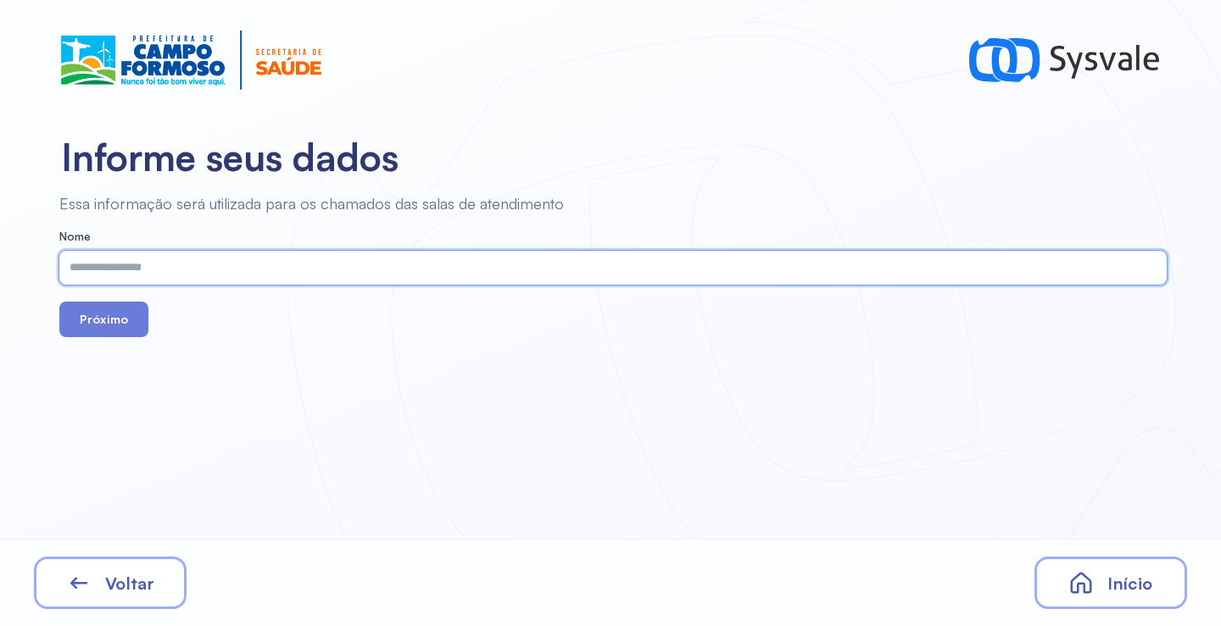
paste input "**********"
type input "**********"
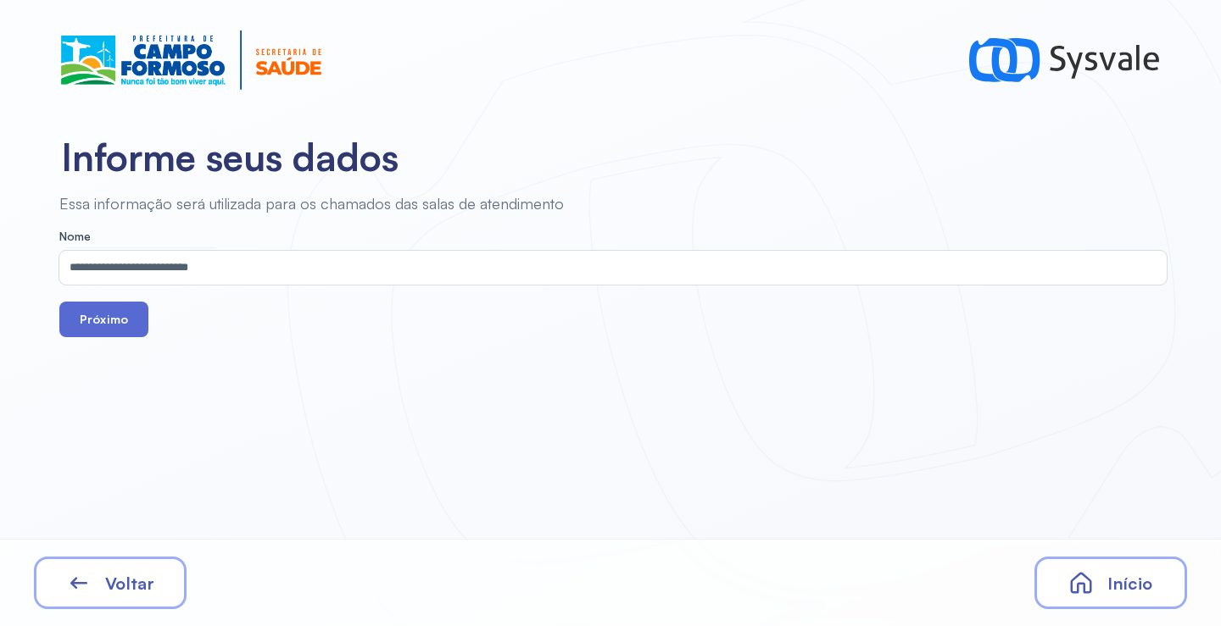
click at [77, 310] on button "Próximo" at bounding box center [103, 320] width 89 height 36
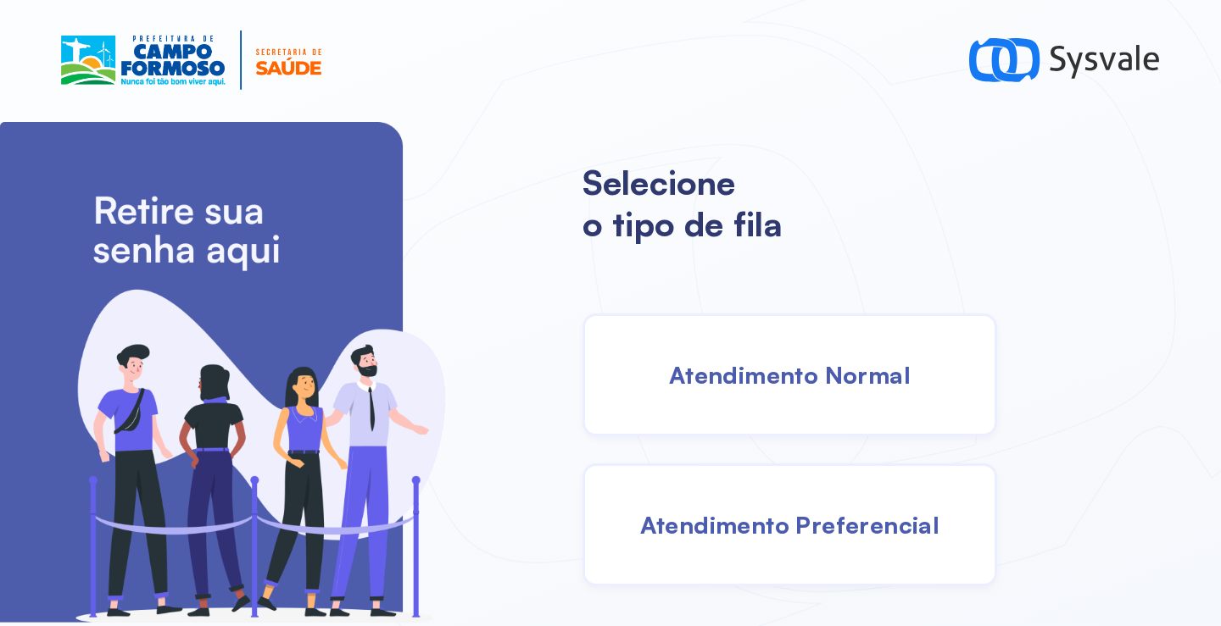
click at [800, 380] on span "Atendimento Normal" at bounding box center [790, 375] width 242 height 30
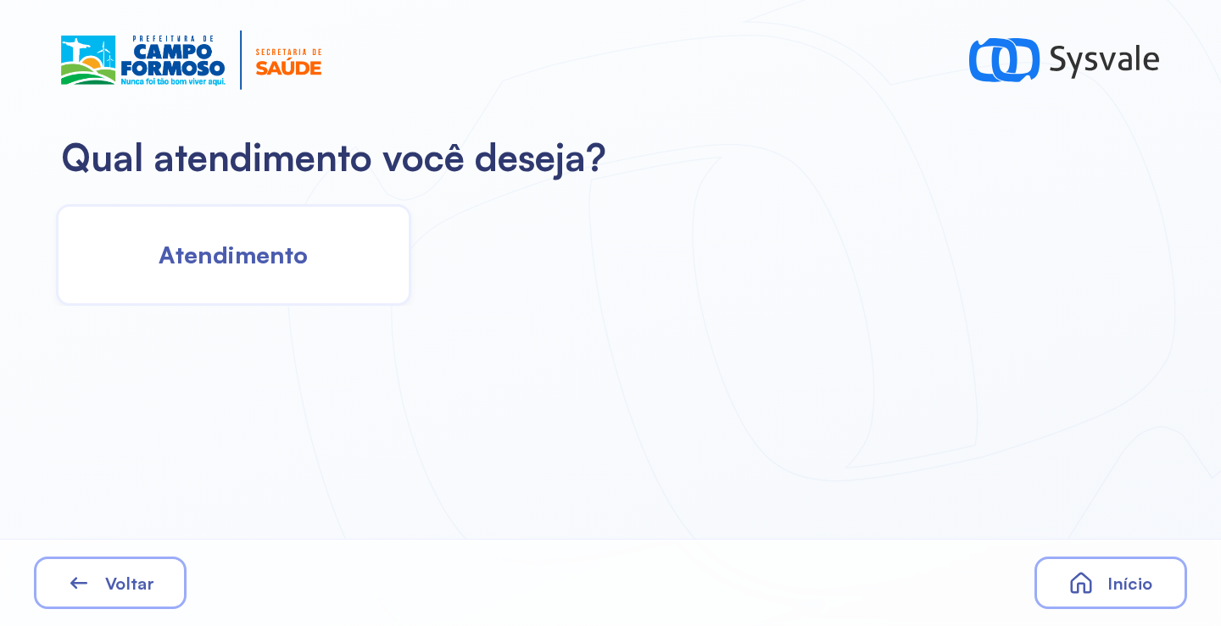
click at [309, 265] on div "Atendimento" at bounding box center [233, 255] width 355 height 102
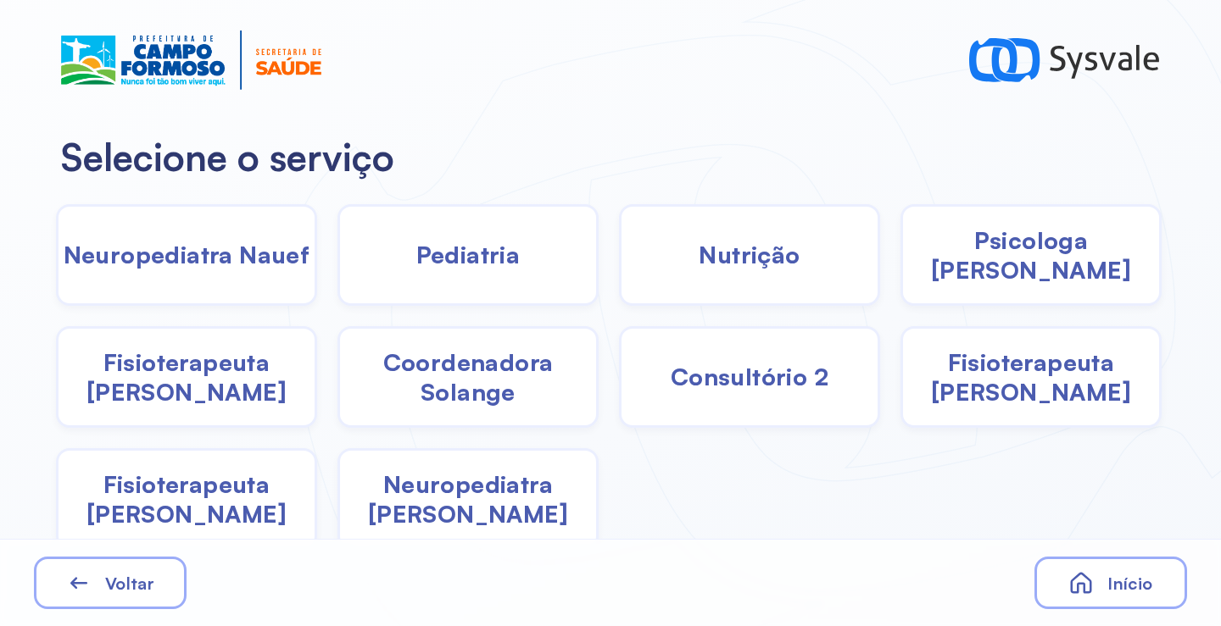
click at [183, 384] on span "Fisioterapeuta [PERSON_NAME]" at bounding box center [186, 377] width 256 height 59
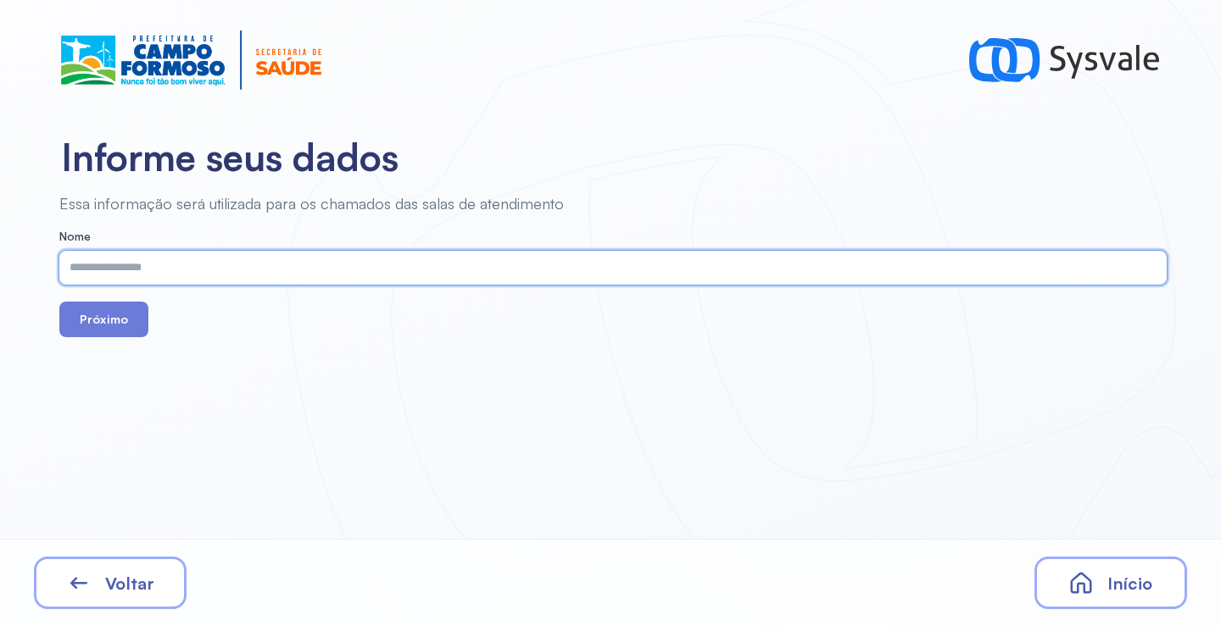
paste input "**********"
type input "**********"
click at [108, 327] on button "Próximo" at bounding box center [103, 320] width 89 height 36
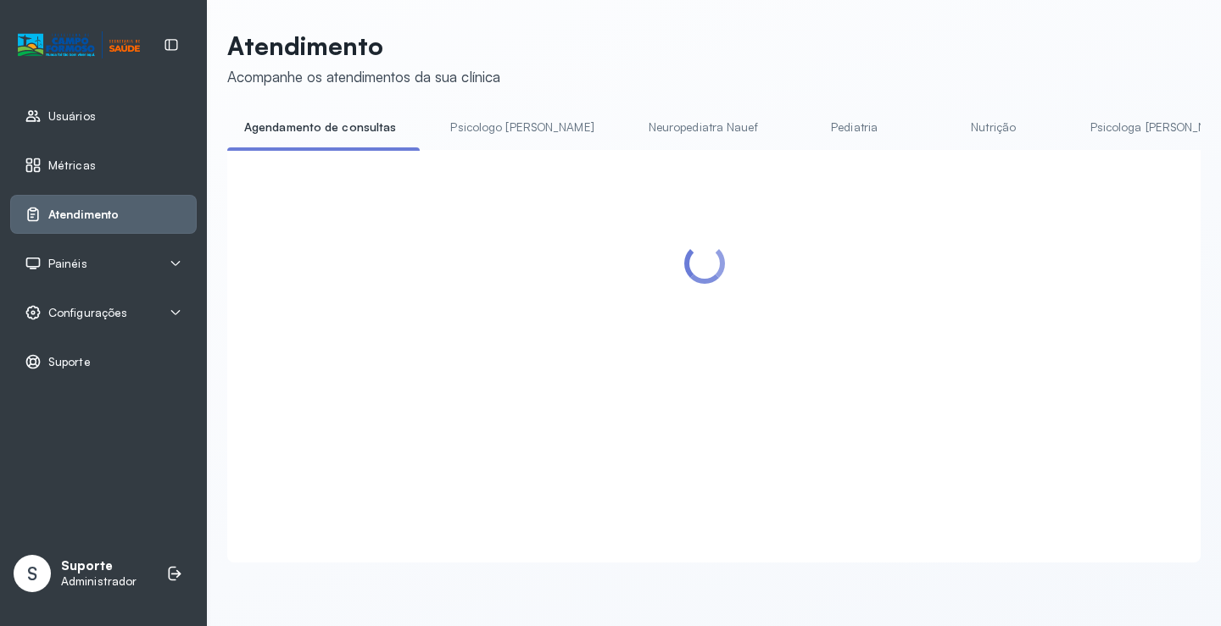
click at [476, 132] on link "Psicologo [PERSON_NAME]" at bounding box center [521, 128] width 177 height 28
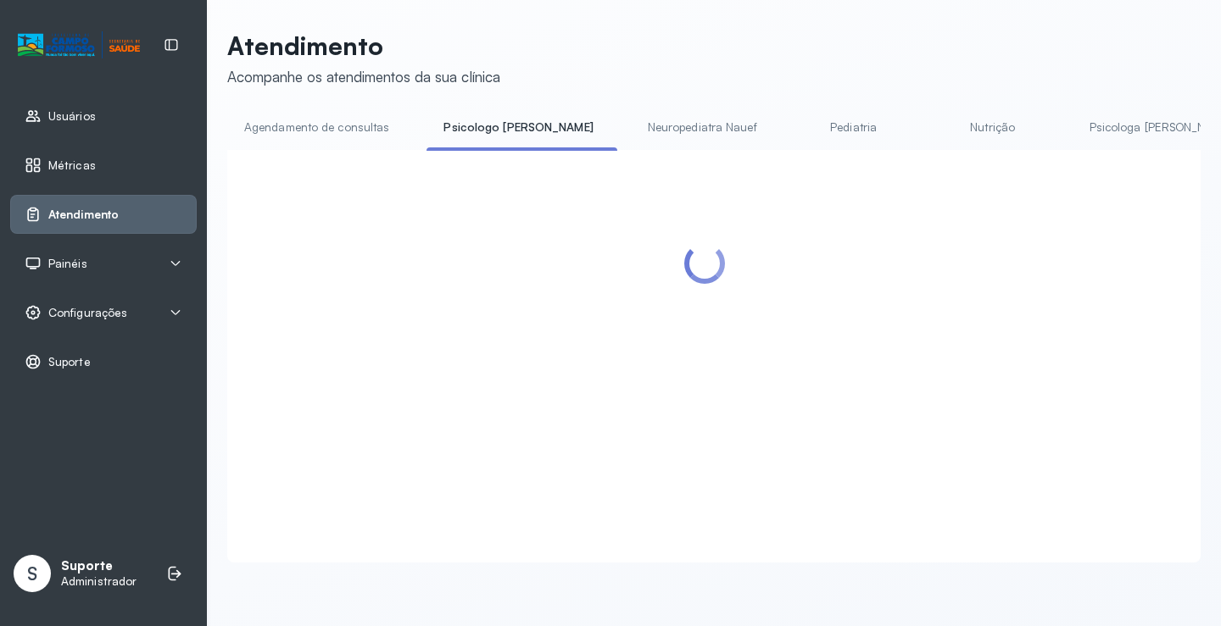
click at [337, 128] on link "Agendamento de consultas" at bounding box center [316, 128] width 179 height 28
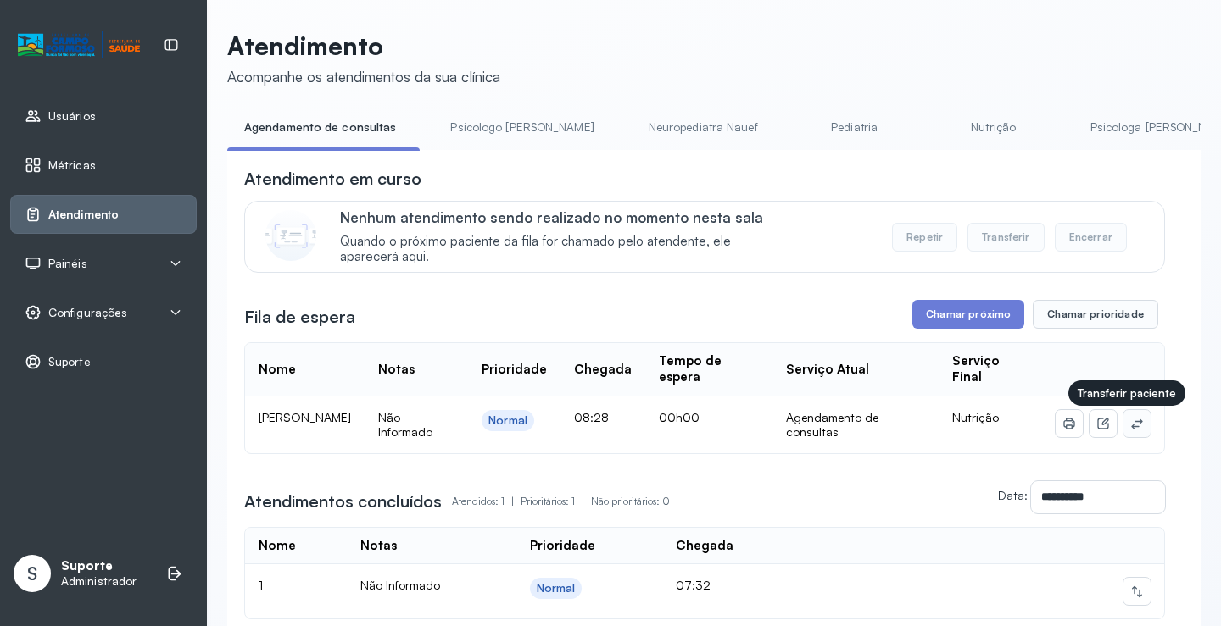
click at [1132, 425] on button at bounding box center [1136, 423] width 27 height 27
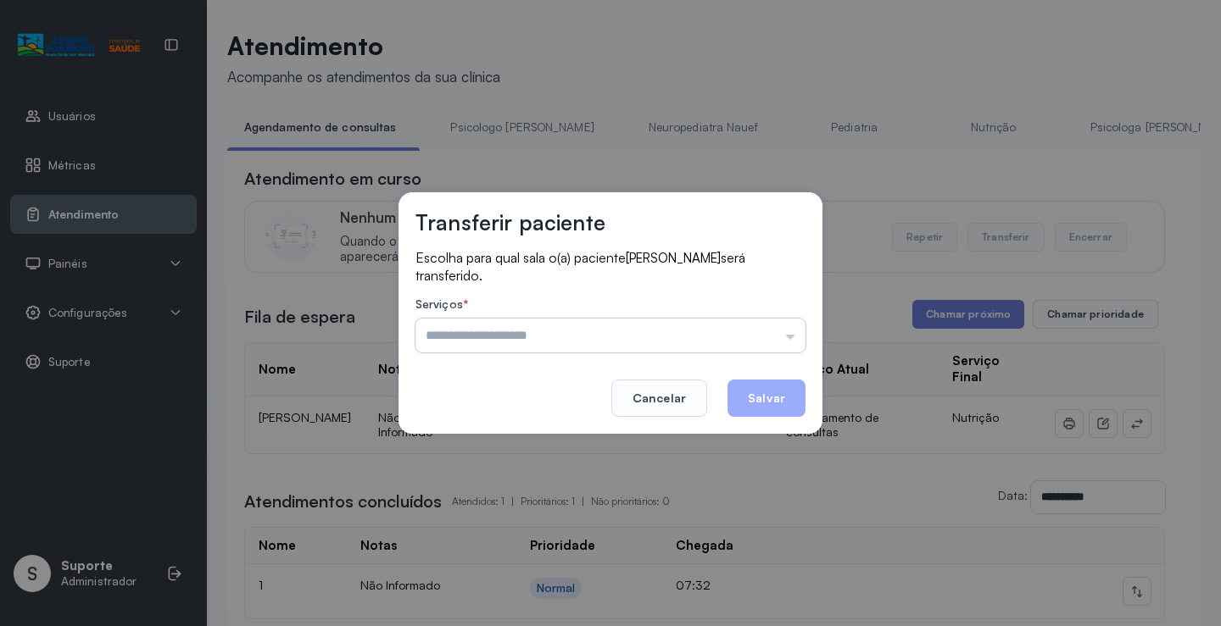
click at [743, 338] on input "text" at bounding box center [610, 336] width 390 height 34
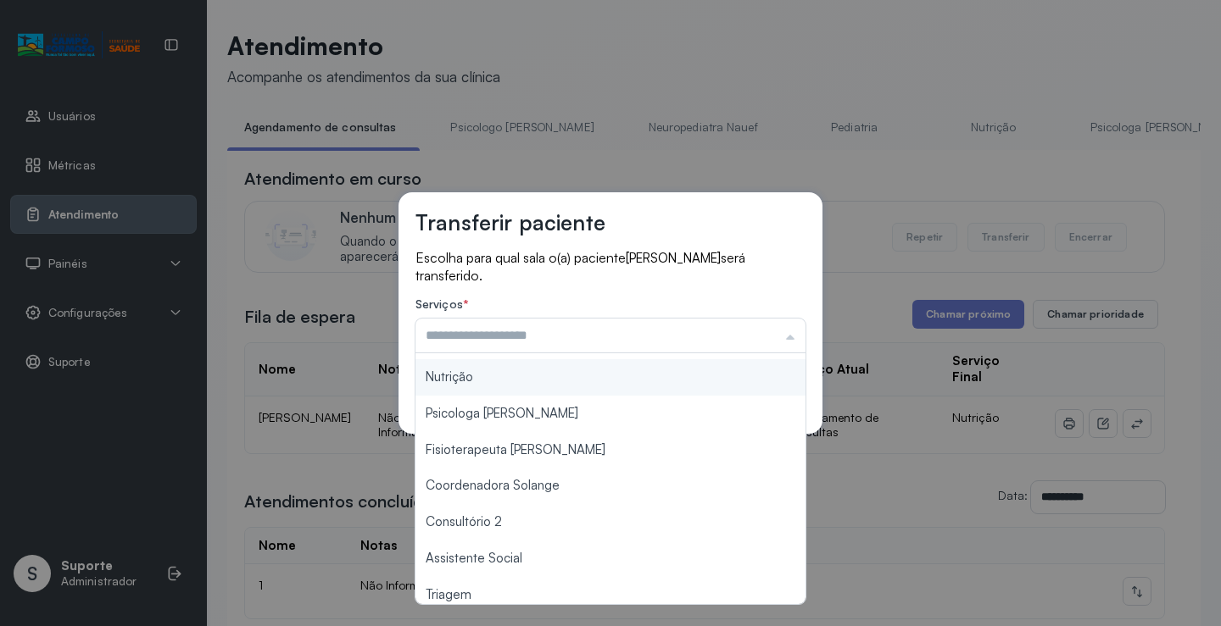
scroll to position [256, 0]
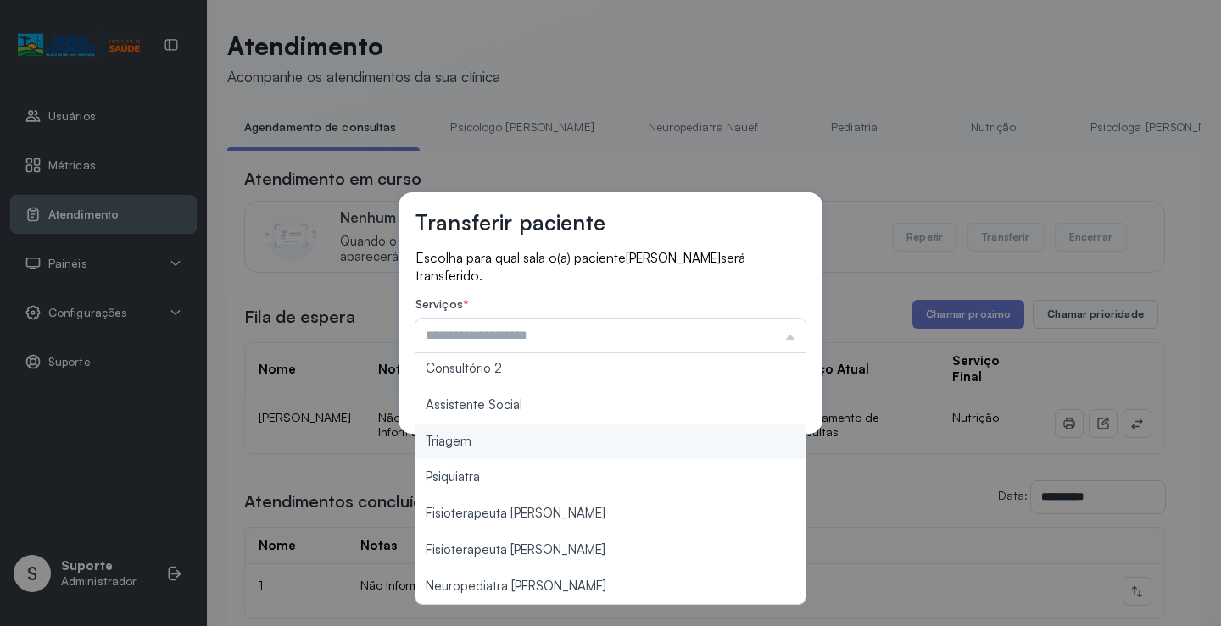
type input "*******"
click at [542, 430] on div "Transferir paciente Escolha para qual sala o(a) paciente [PERSON_NAME] será tra…" at bounding box center [610, 313] width 424 height 242
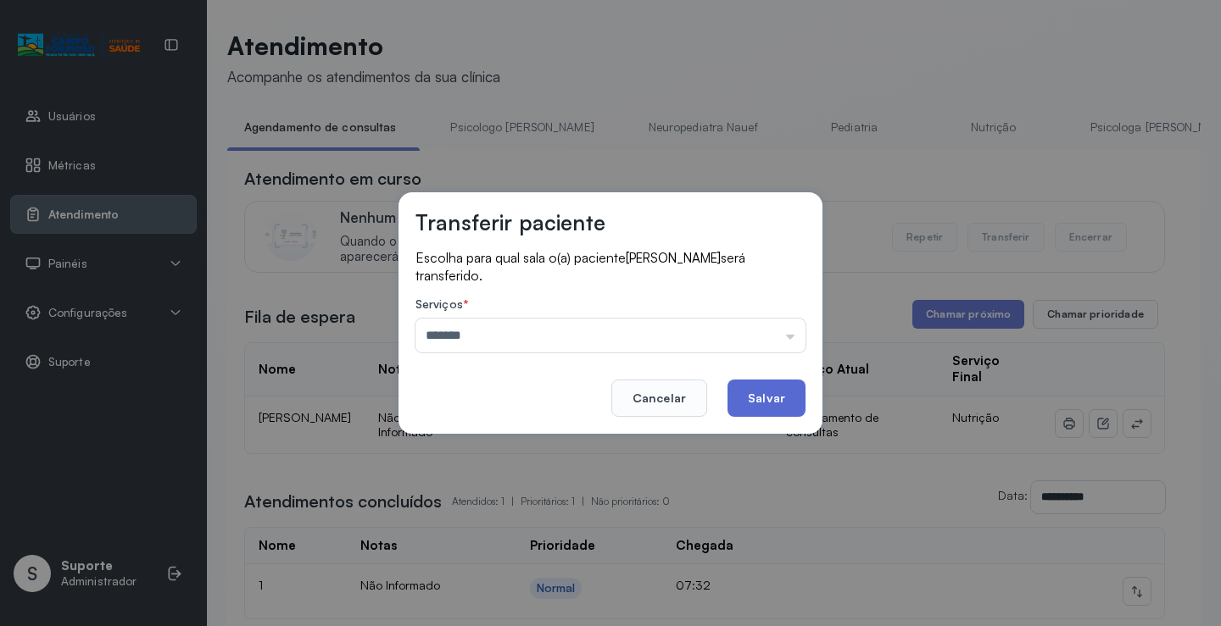
click at [768, 393] on button "Salvar" at bounding box center [766, 398] width 78 height 37
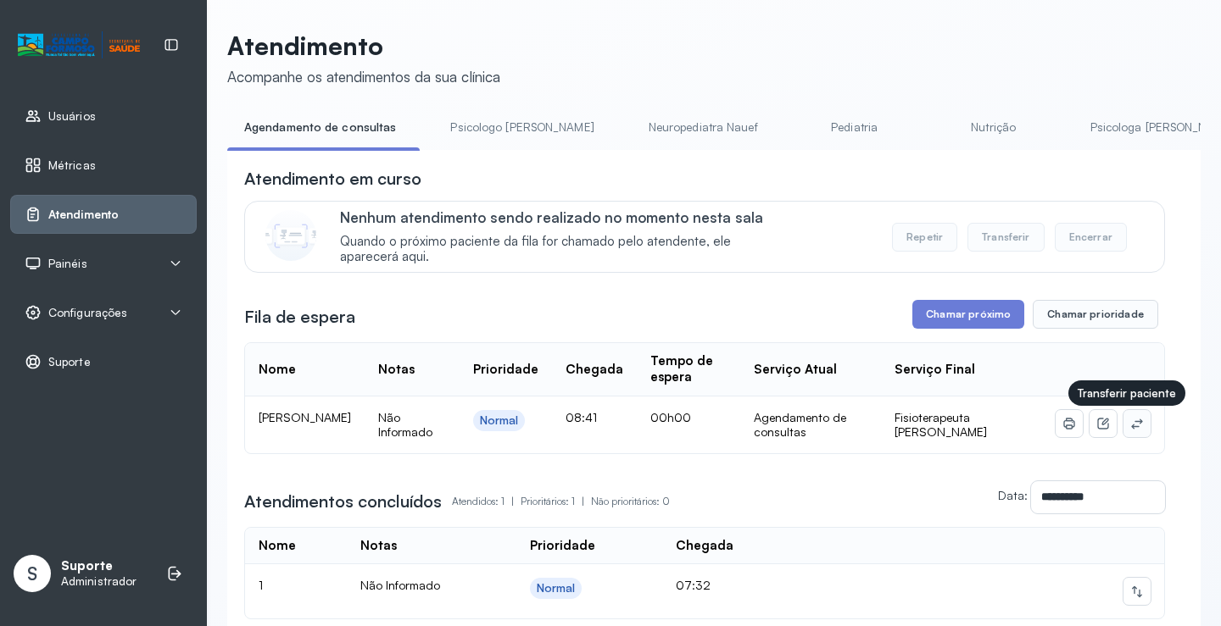
click at [1130, 423] on icon at bounding box center [1137, 424] width 14 height 14
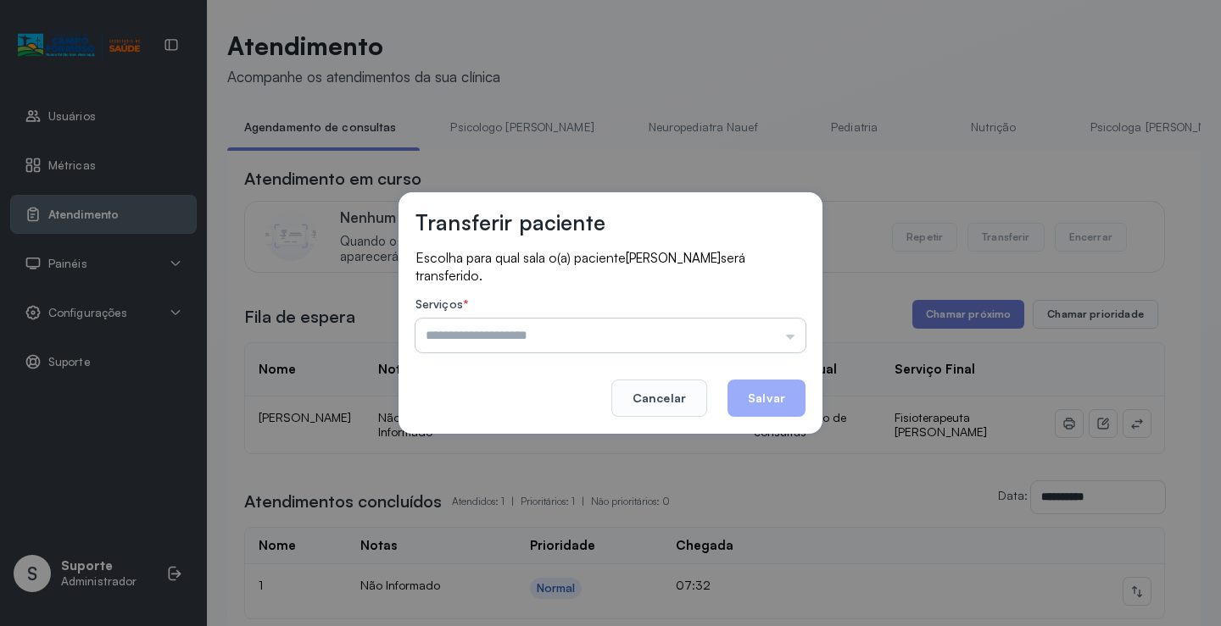
click at [783, 319] on input "text" at bounding box center [610, 336] width 390 height 34
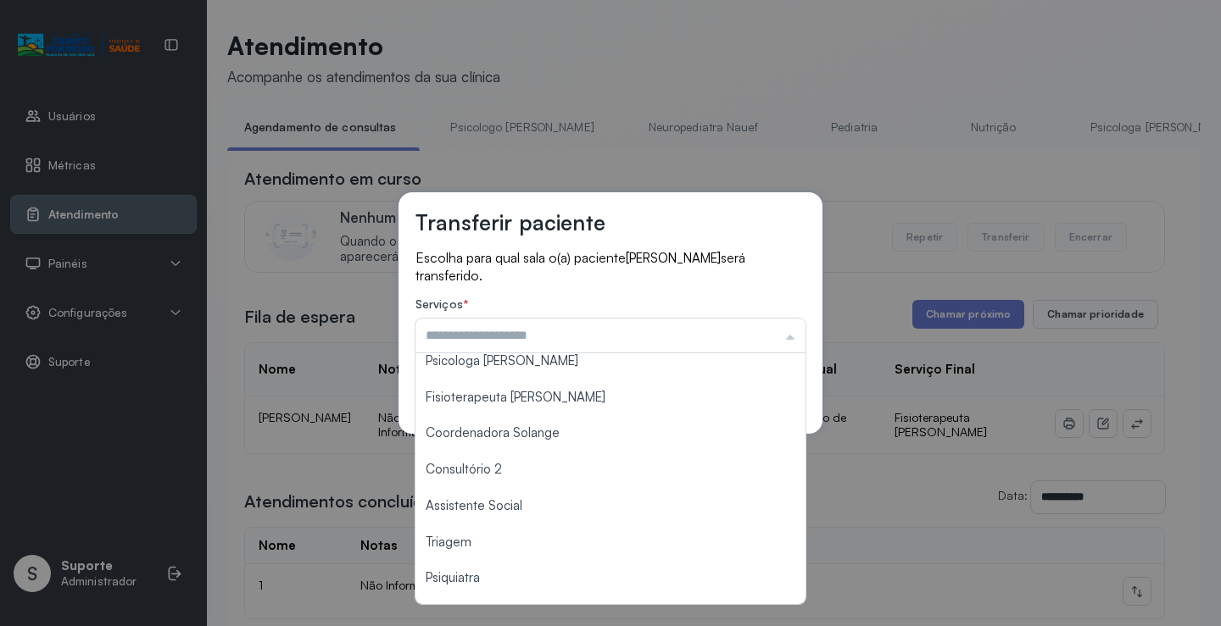
scroll to position [170, 0]
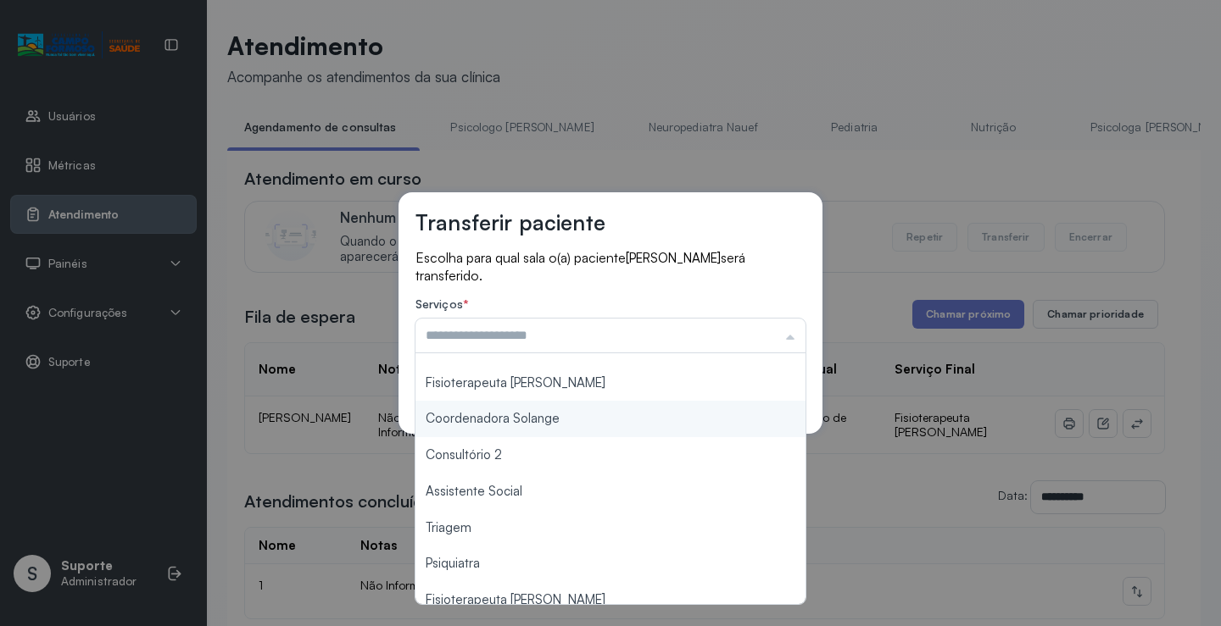
type input "**********"
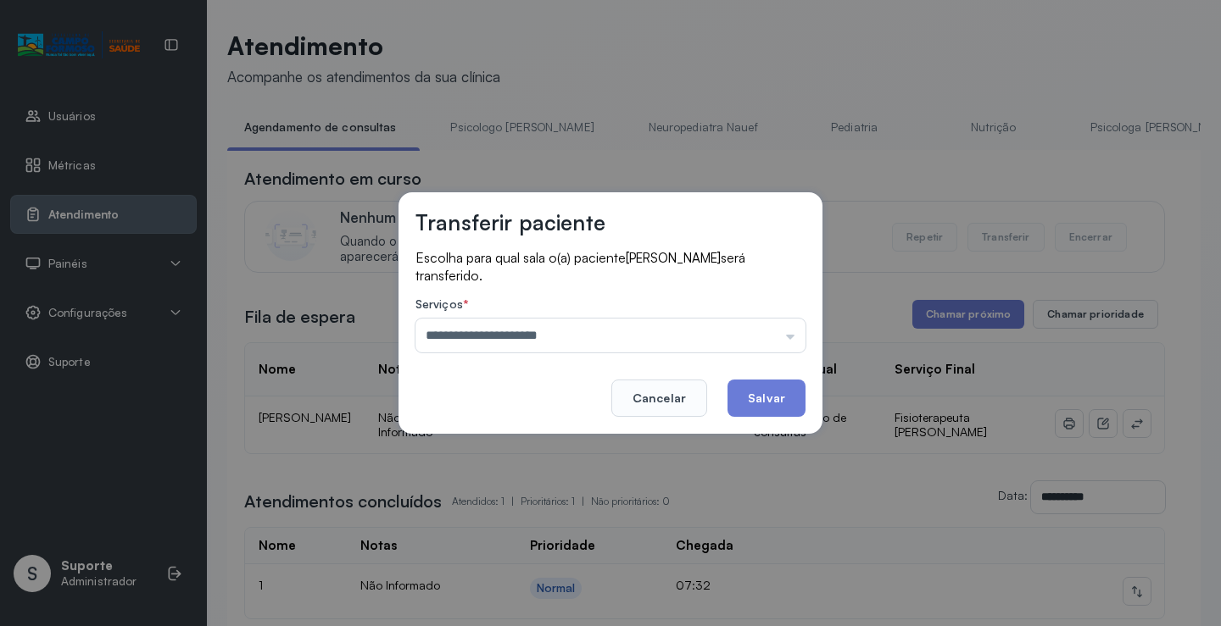
click at [611, 386] on div "**********" at bounding box center [610, 313] width 424 height 242
click at [786, 394] on button "Salvar" at bounding box center [766, 398] width 78 height 37
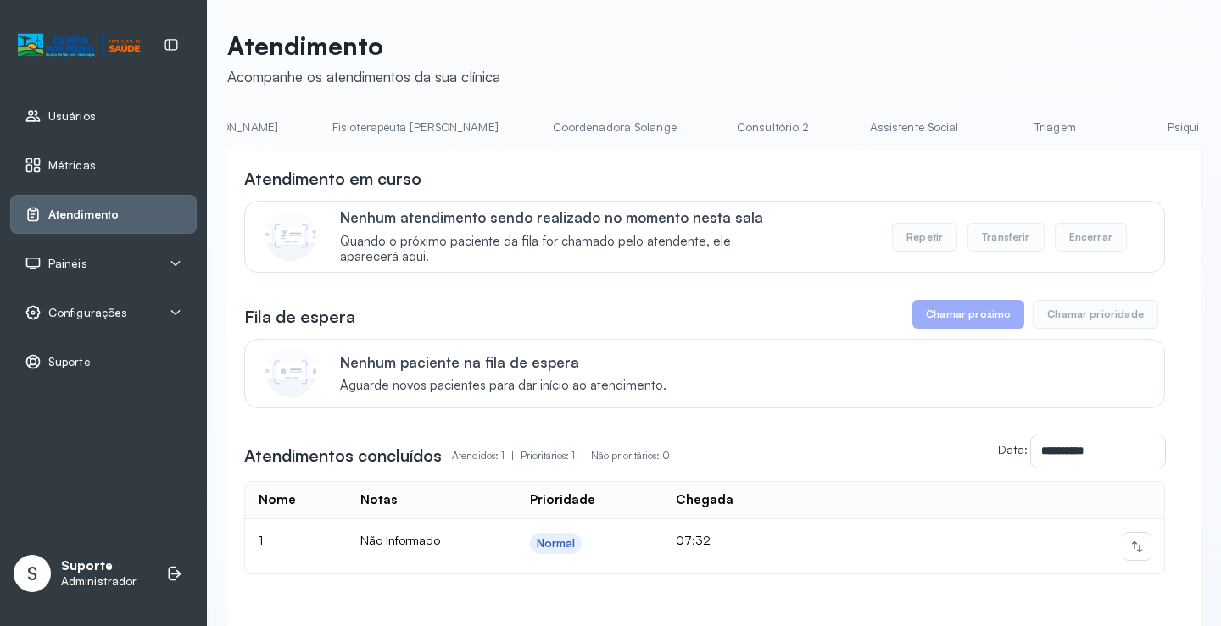
scroll to position [0, 1006]
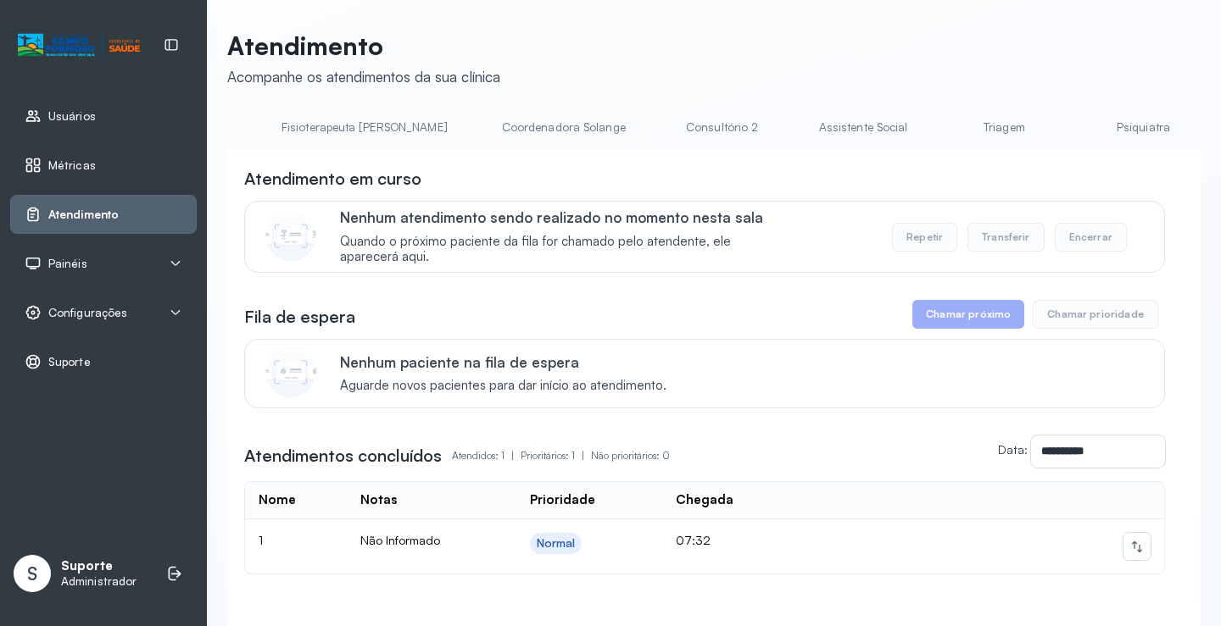
click at [944, 120] on link "Triagem" at bounding box center [1003, 128] width 119 height 28
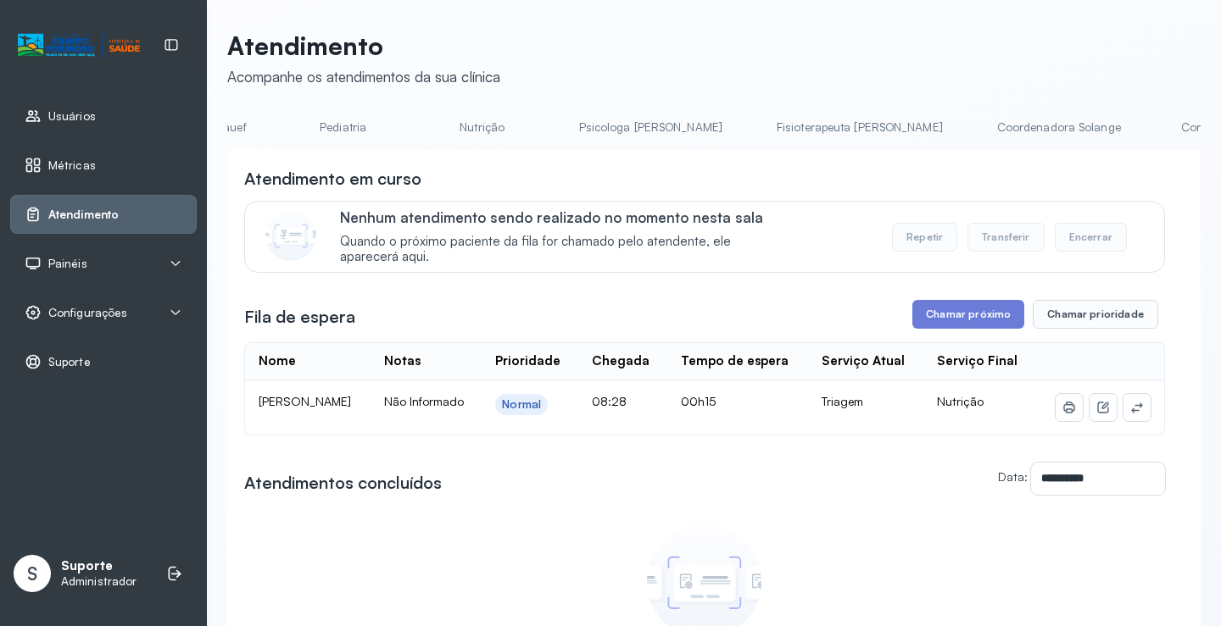
scroll to position [0, 0]
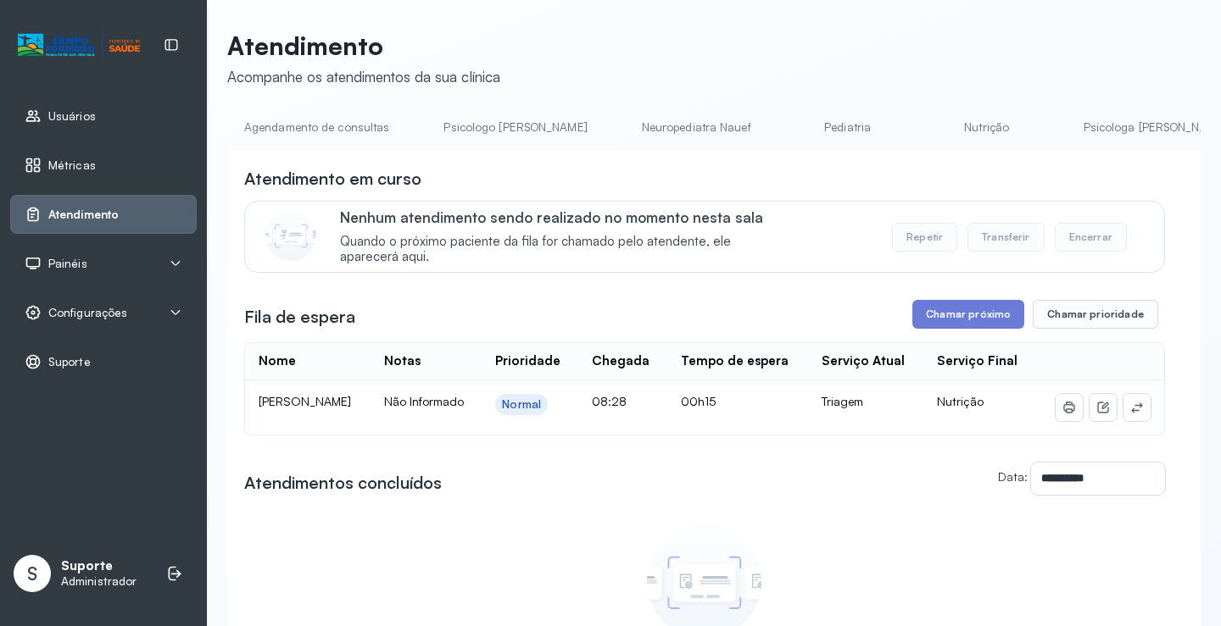
click at [287, 114] on link "Agendamento de consultas" at bounding box center [316, 128] width 179 height 28
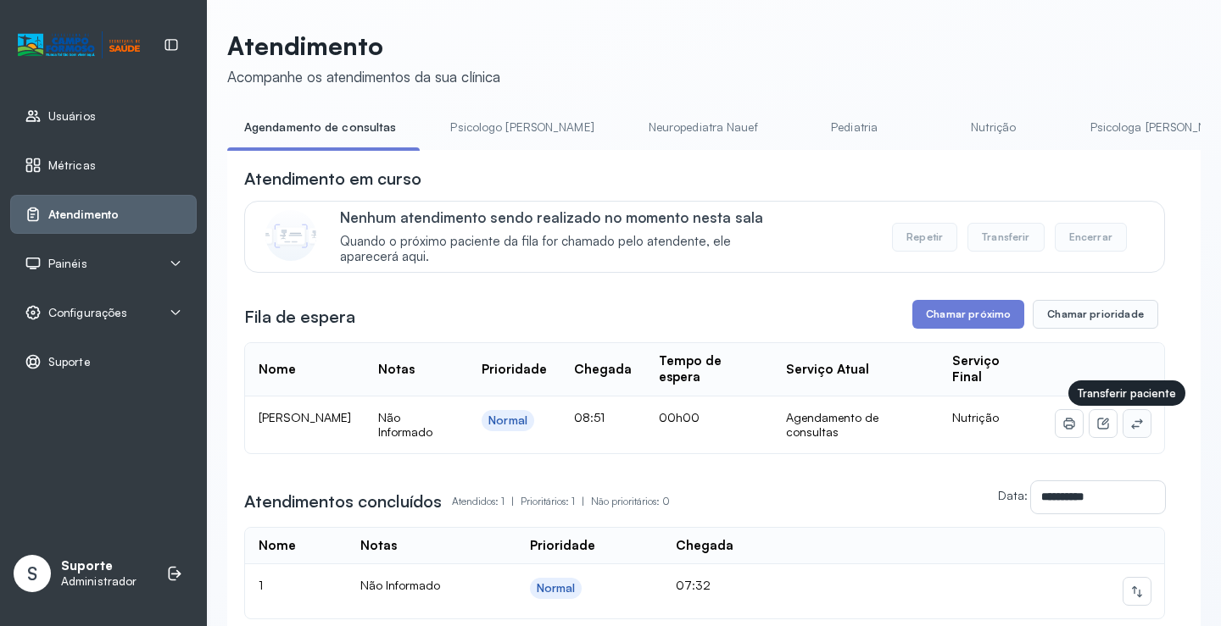
click at [1130, 423] on icon at bounding box center [1137, 424] width 14 height 14
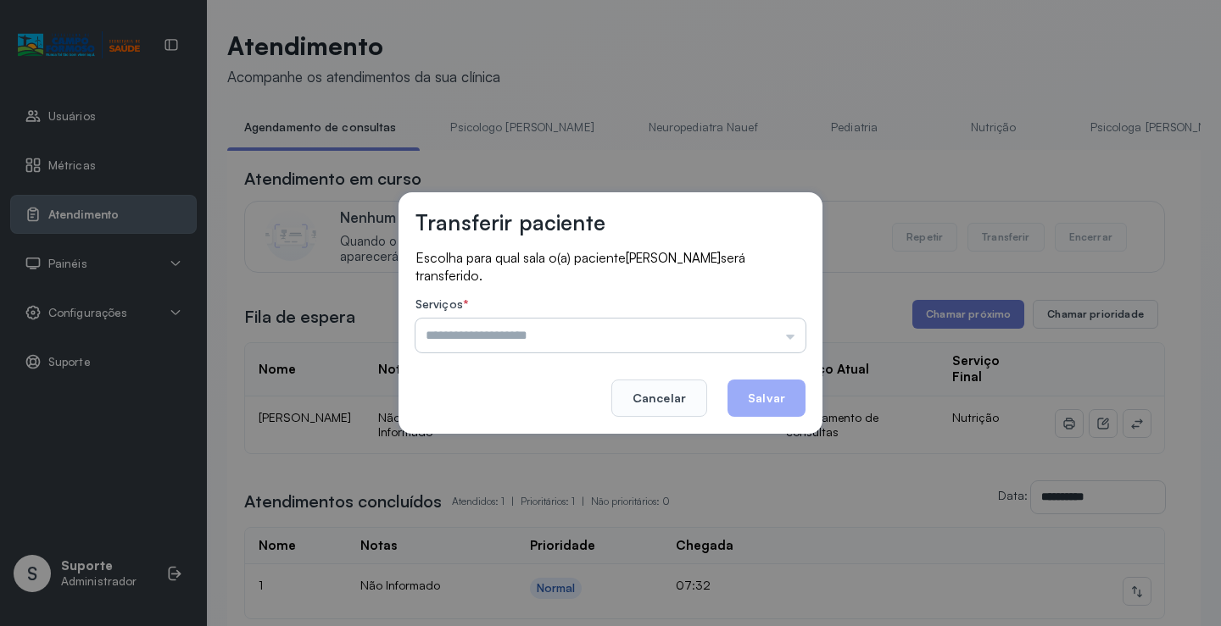
click at [778, 328] on input "text" at bounding box center [610, 336] width 390 height 34
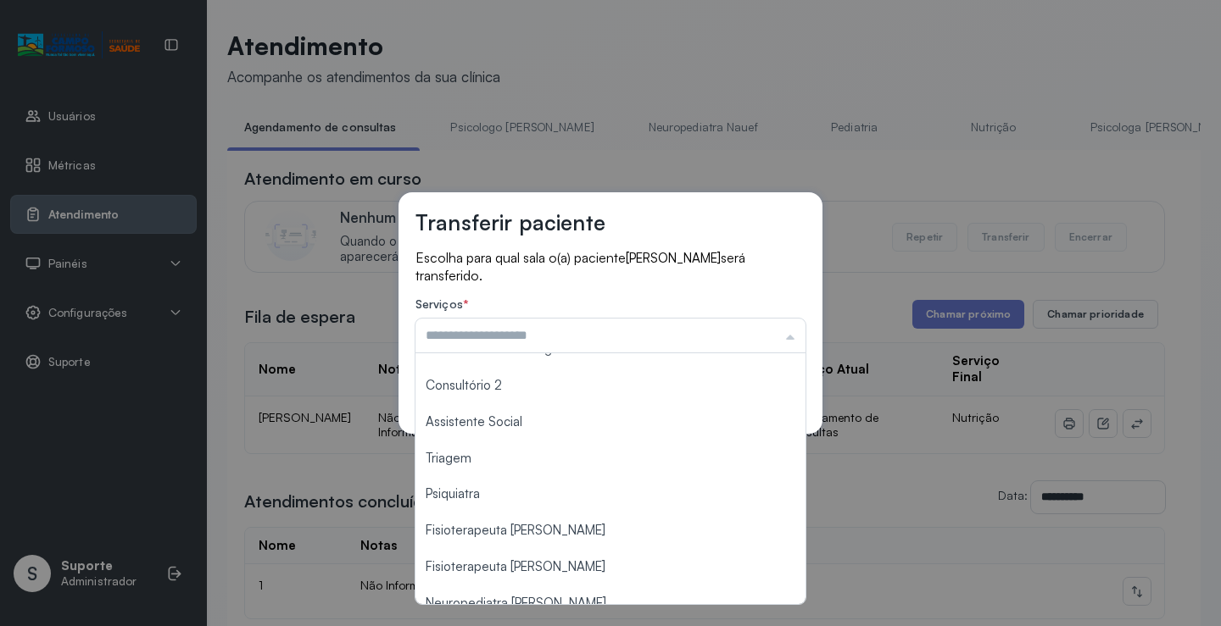
scroll to position [257, 0]
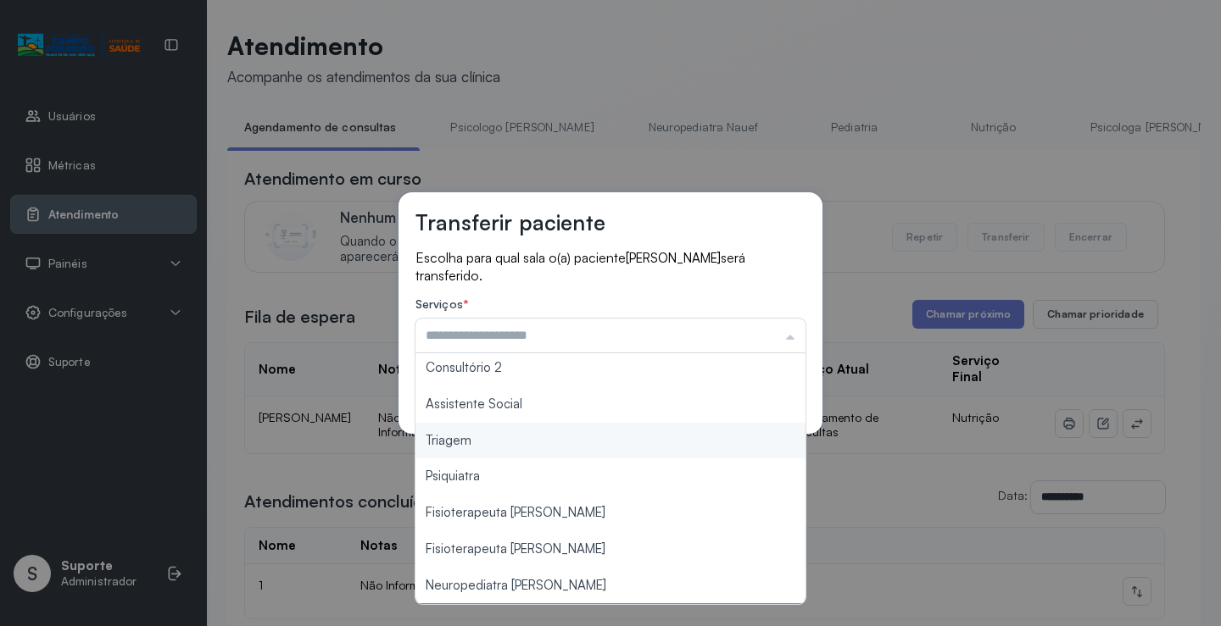
type input "*******"
drag, startPoint x: 484, startPoint y: 440, endPoint x: 653, endPoint y: 405, distance: 172.2
click at [486, 438] on div "Transferir paciente Escolha para qual sala o(a) paciente [PERSON_NAME] será tra…" at bounding box center [610, 313] width 1221 height 626
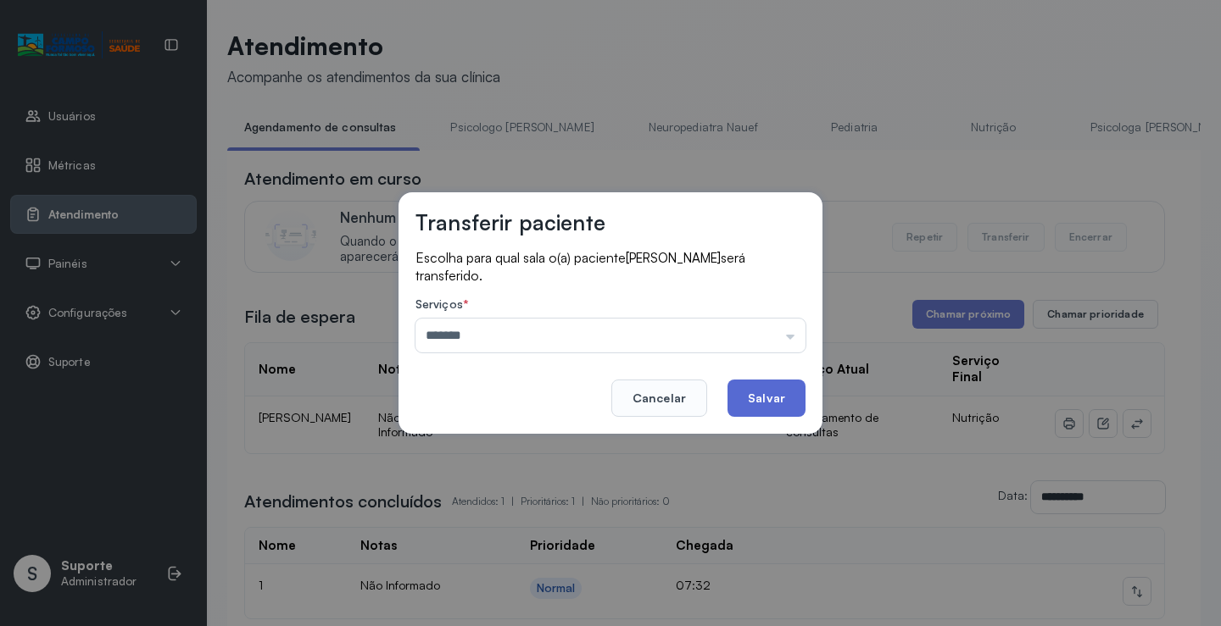
click at [775, 383] on button "Salvar" at bounding box center [766, 398] width 78 height 37
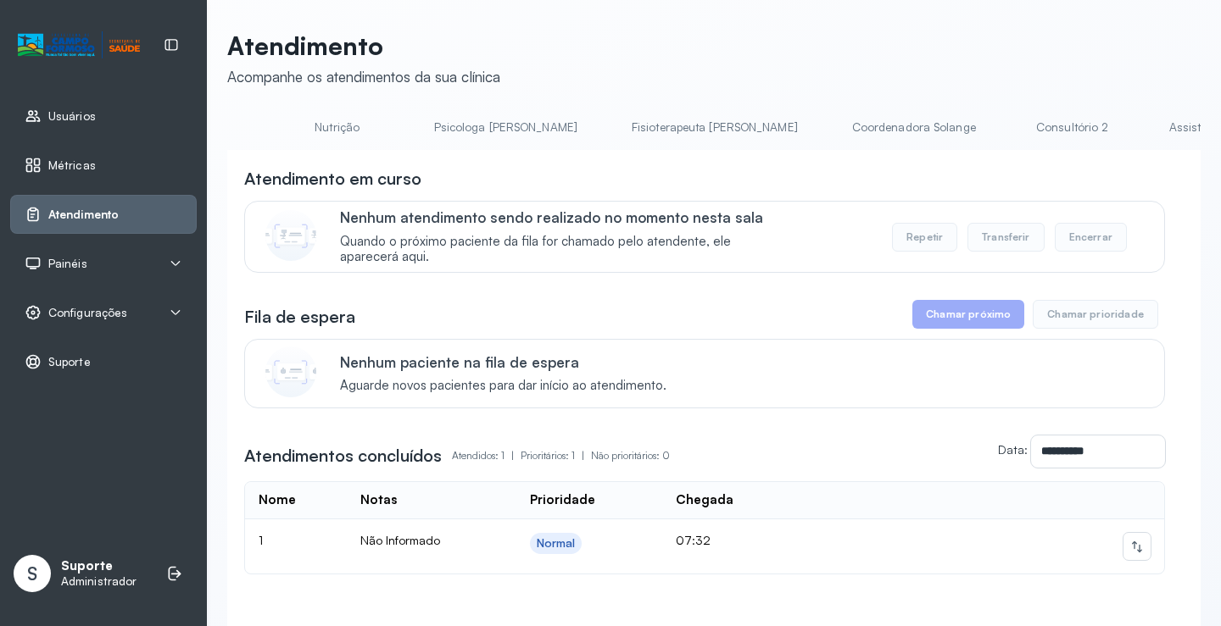
scroll to position [0, 1263]
click at [688, 128] on link "Triagem" at bounding box center [747, 128] width 119 height 28
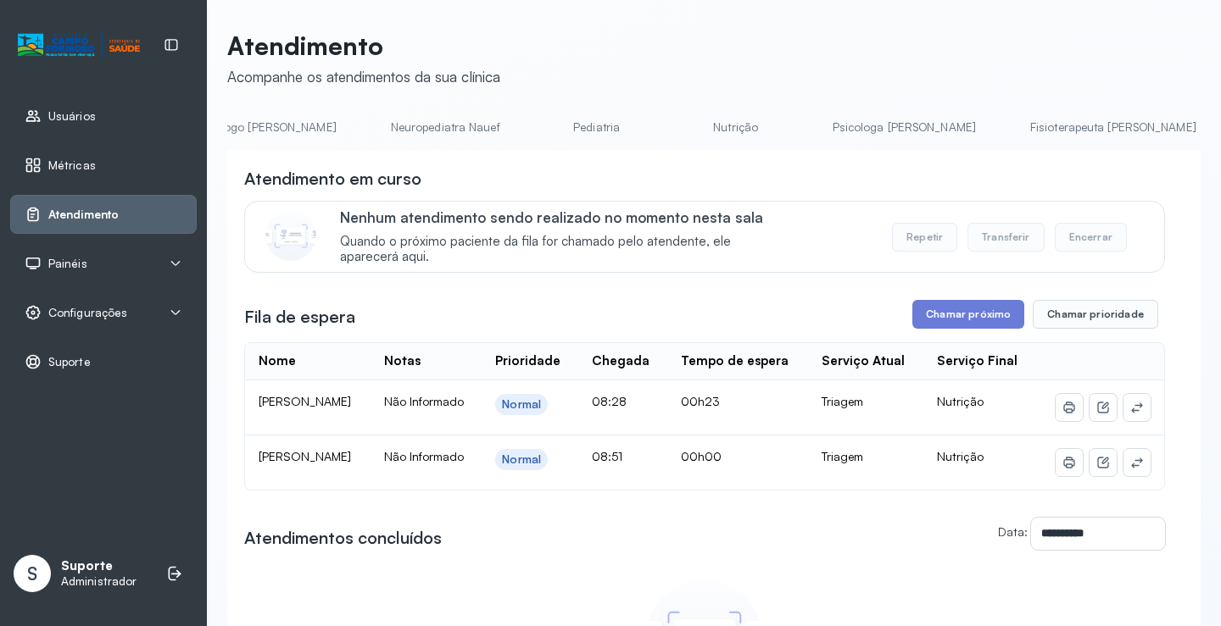
scroll to position [0, 0]
click at [334, 135] on link "Agendamento de consultas" at bounding box center [316, 128] width 179 height 28
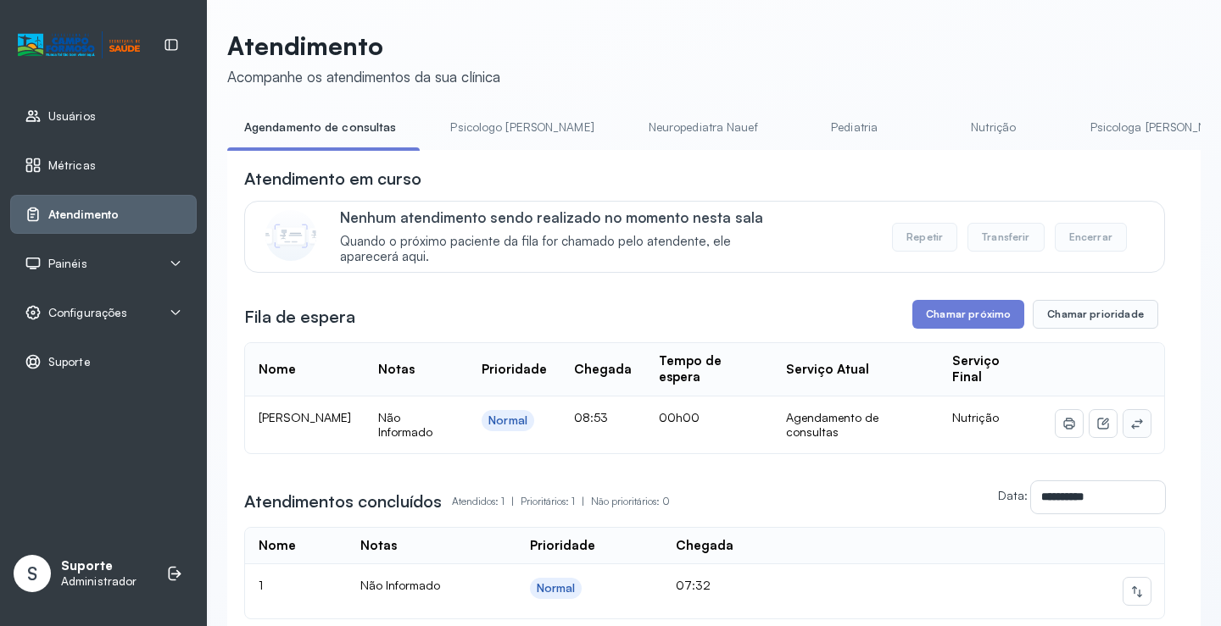
click at [1130, 425] on icon at bounding box center [1137, 424] width 14 height 14
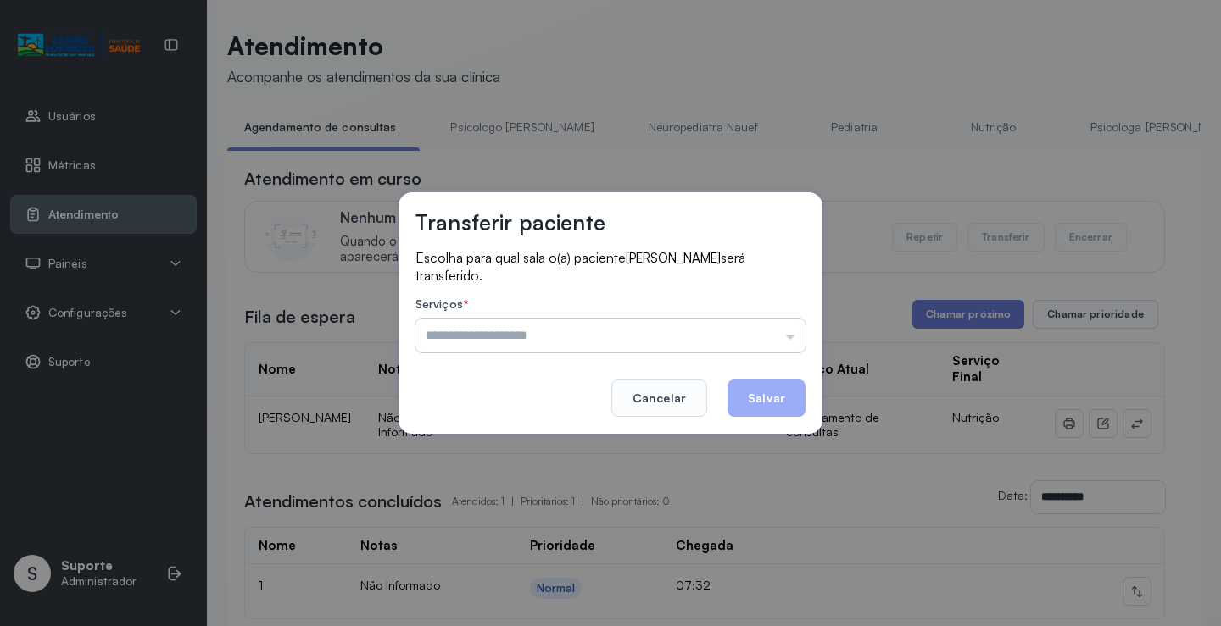
click at [761, 337] on input "text" at bounding box center [610, 336] width 390 height 34
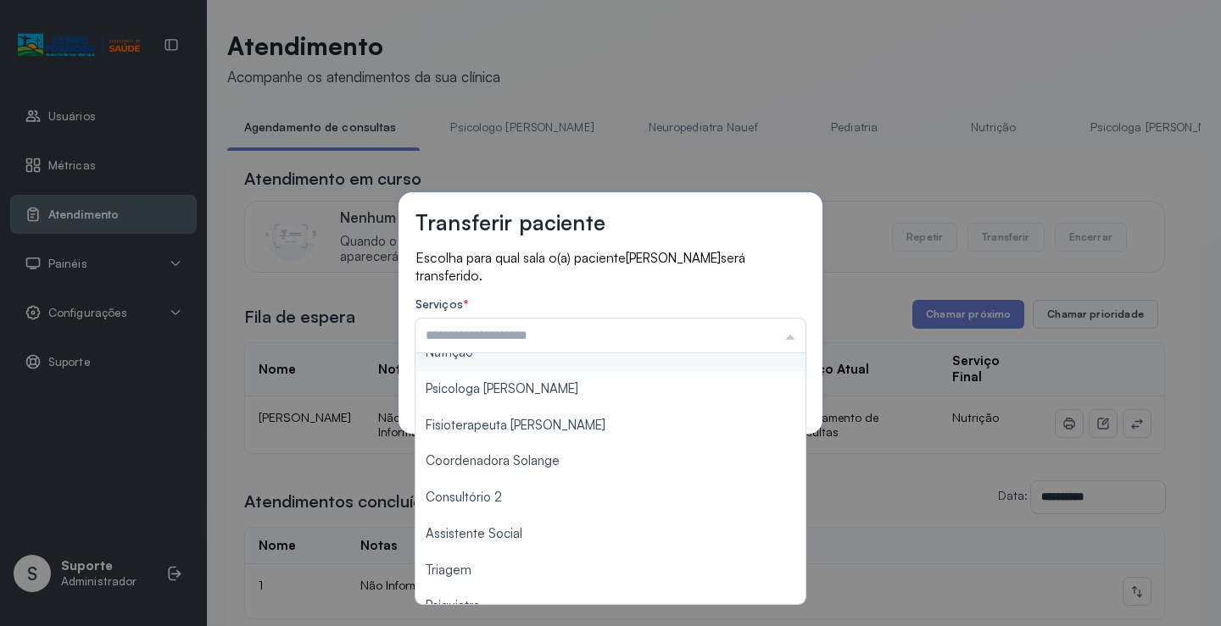
scroll to position [254, 0]
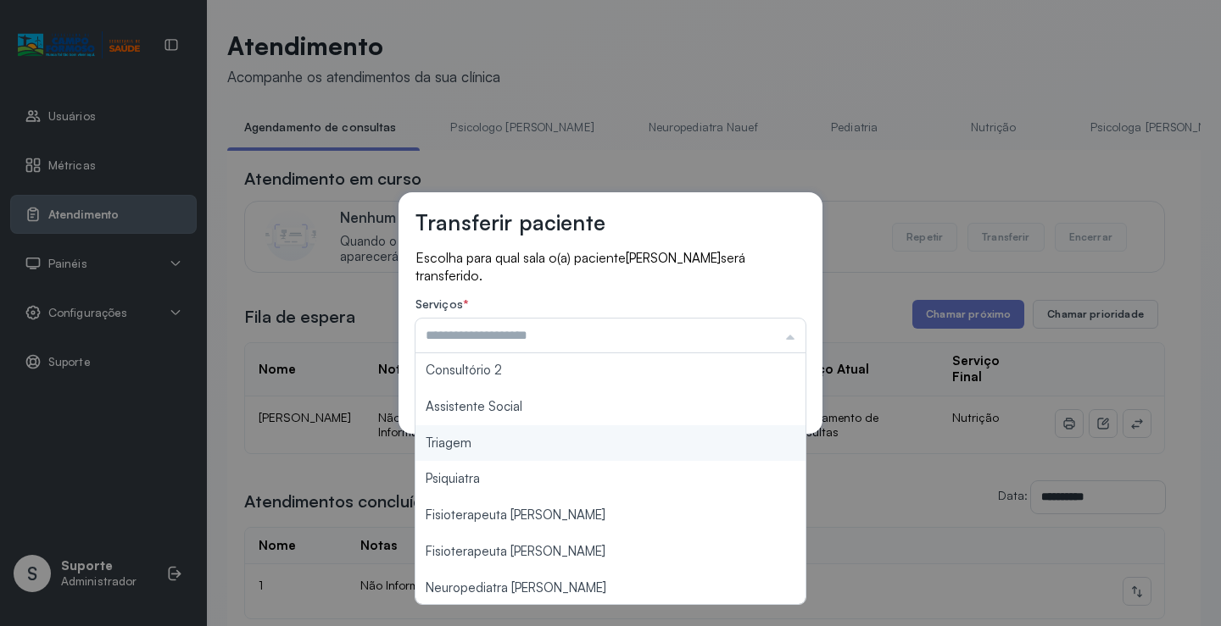
type input "*******"
click at [516, 454] on div "Transferir paciente Escolha para qual sala o(a) paciente [PERSON_NAME] será tra…" at bounding box center [610, 313] width 1221 height 626
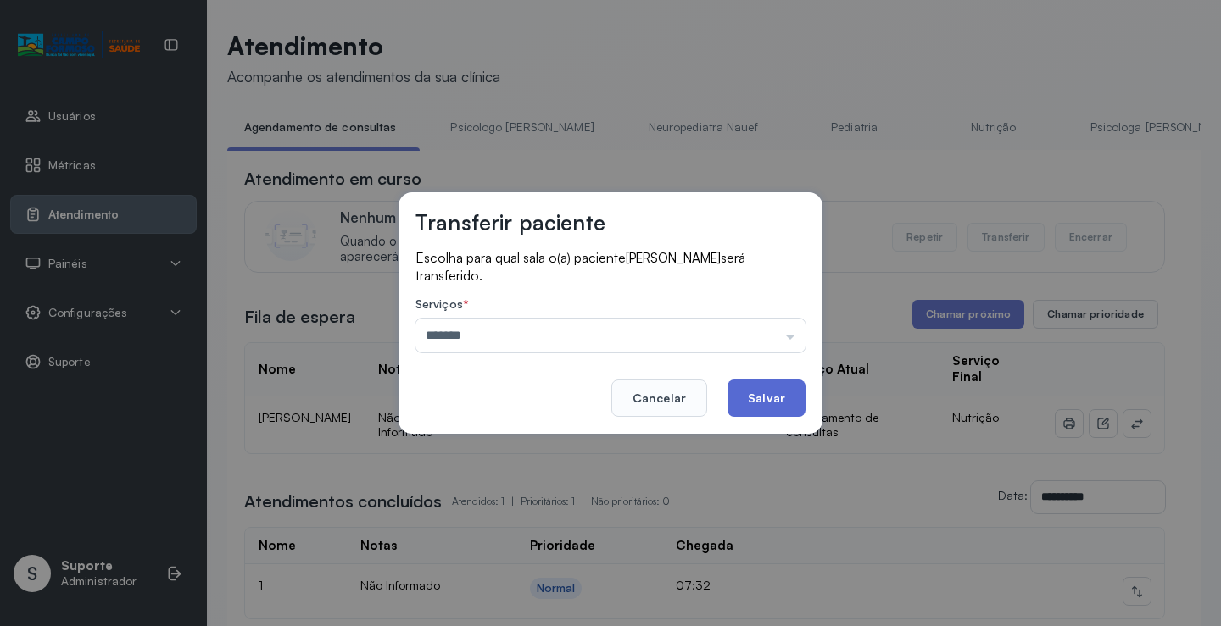
click at [766, 401] on button "Salvar" at bounding box center [766, 398] width 78 height 37
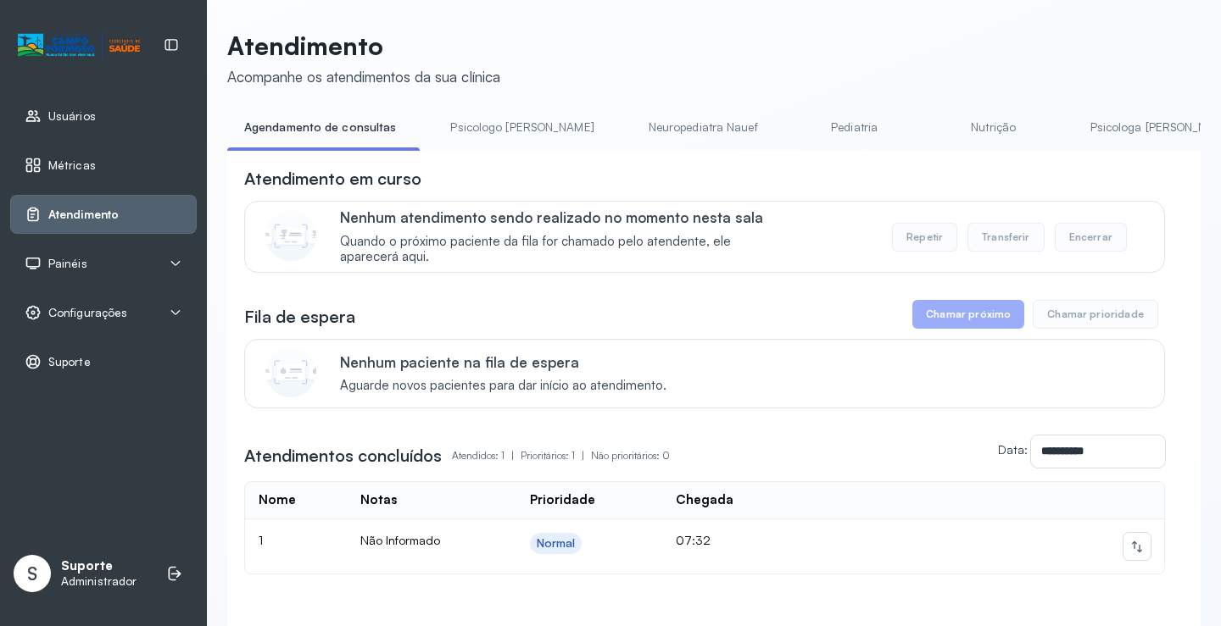
click at [934, 130] on link "Nutrição" at bounding box center [993, 128] width 119 height 28
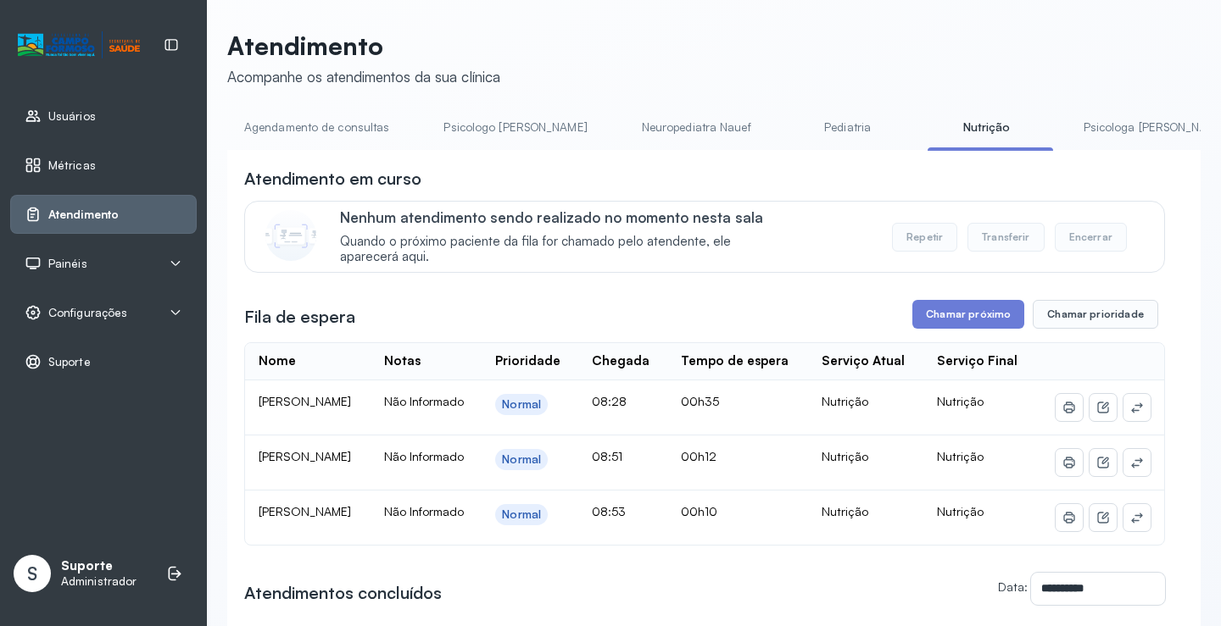
click at [333, 123] on link "Agendamento de consultas" at bounding box center [316, 128] width 179 height 28
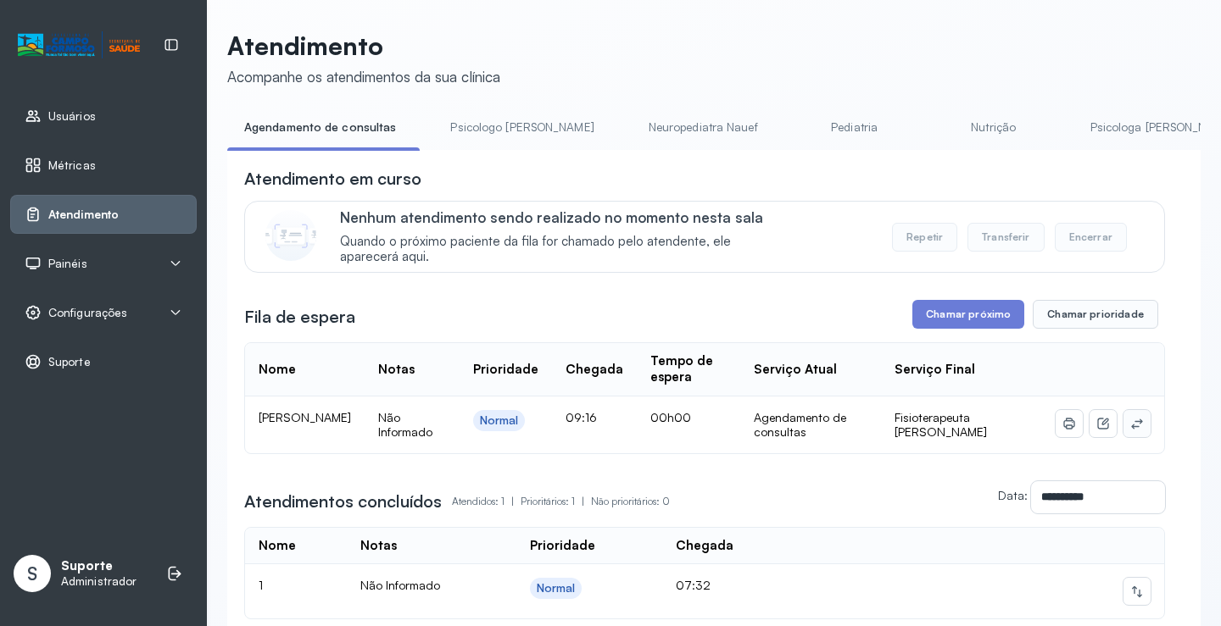
click at [1130, 430] on icon at bounding box center [1137, 424] width 14 height 14
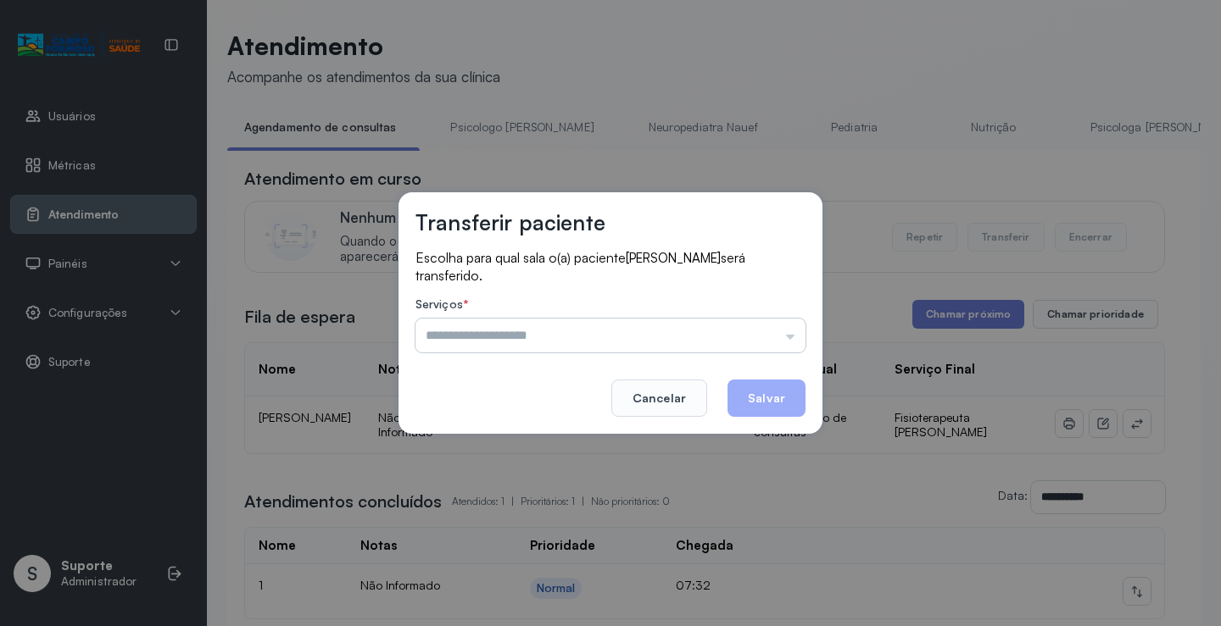
click at [768, 331] on input "text" at bounding box center [610, 336] width 390 height 34
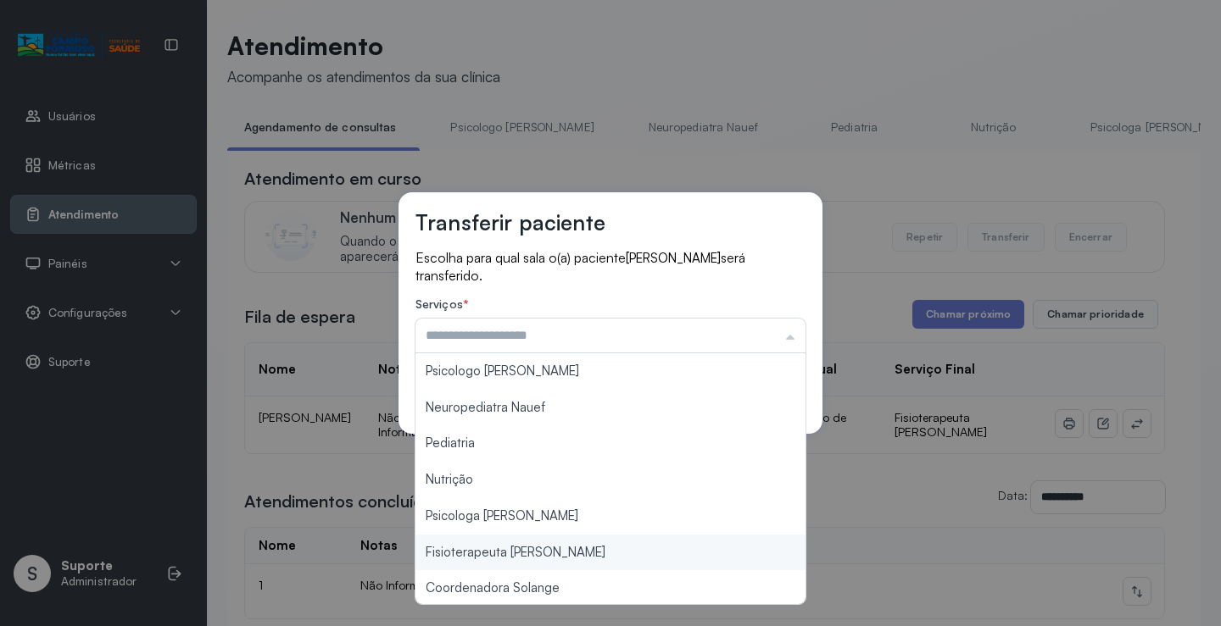
type input "**********"
click at [581, 548] on div "**********" at bounding box center [610, 313] width 1221 height 626
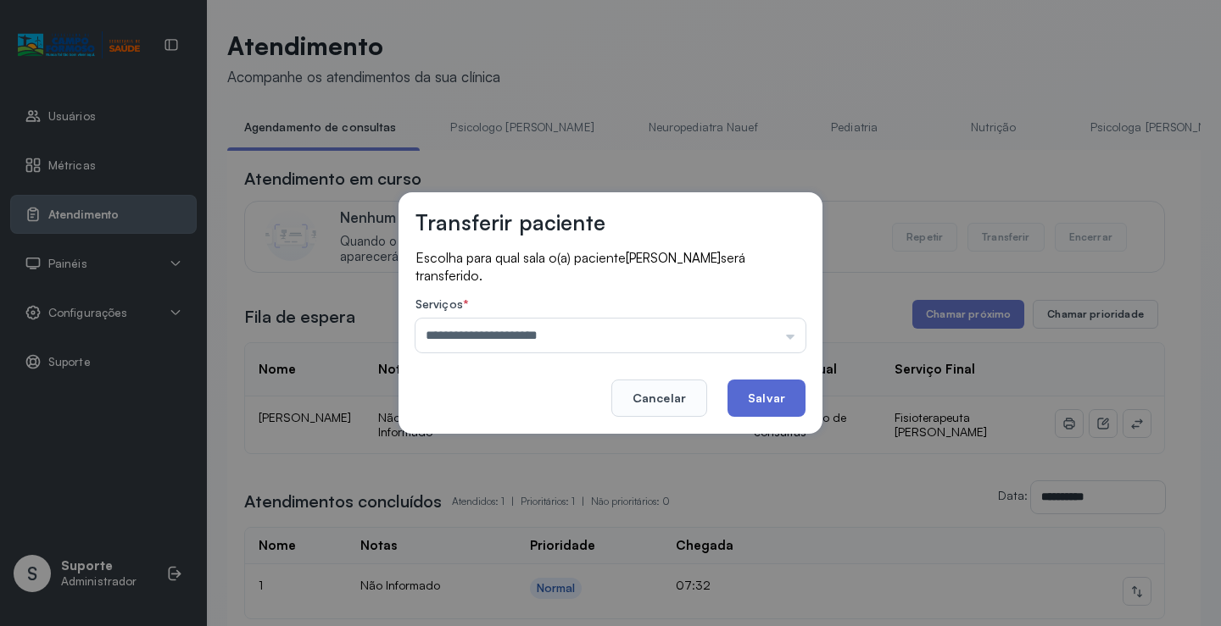
click at [768, 402] on button "Salvar" at bounding box center [766, 398] width 78 height 37
